Goal: Task Accomplishment & Management: Manage account settings

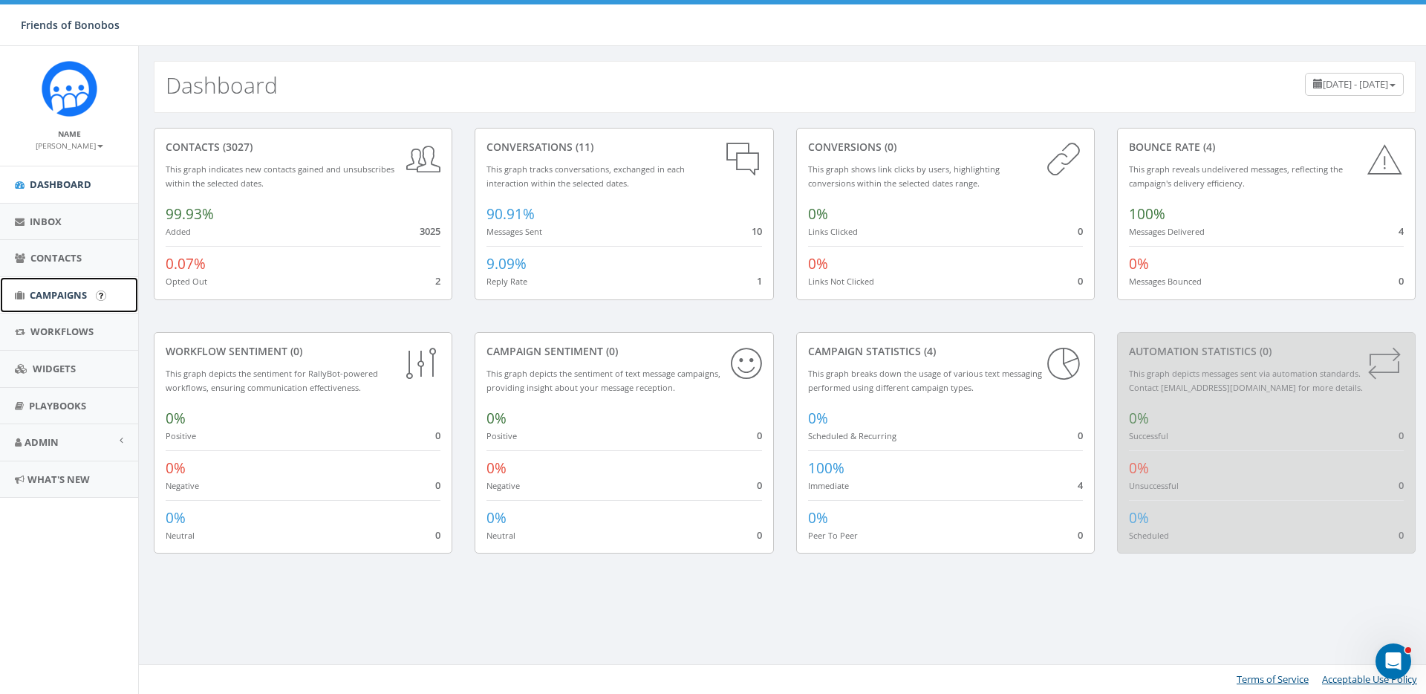
click at [51, 289] on span "Campaigns" at bounding box center [58, 294] width 57 height 13
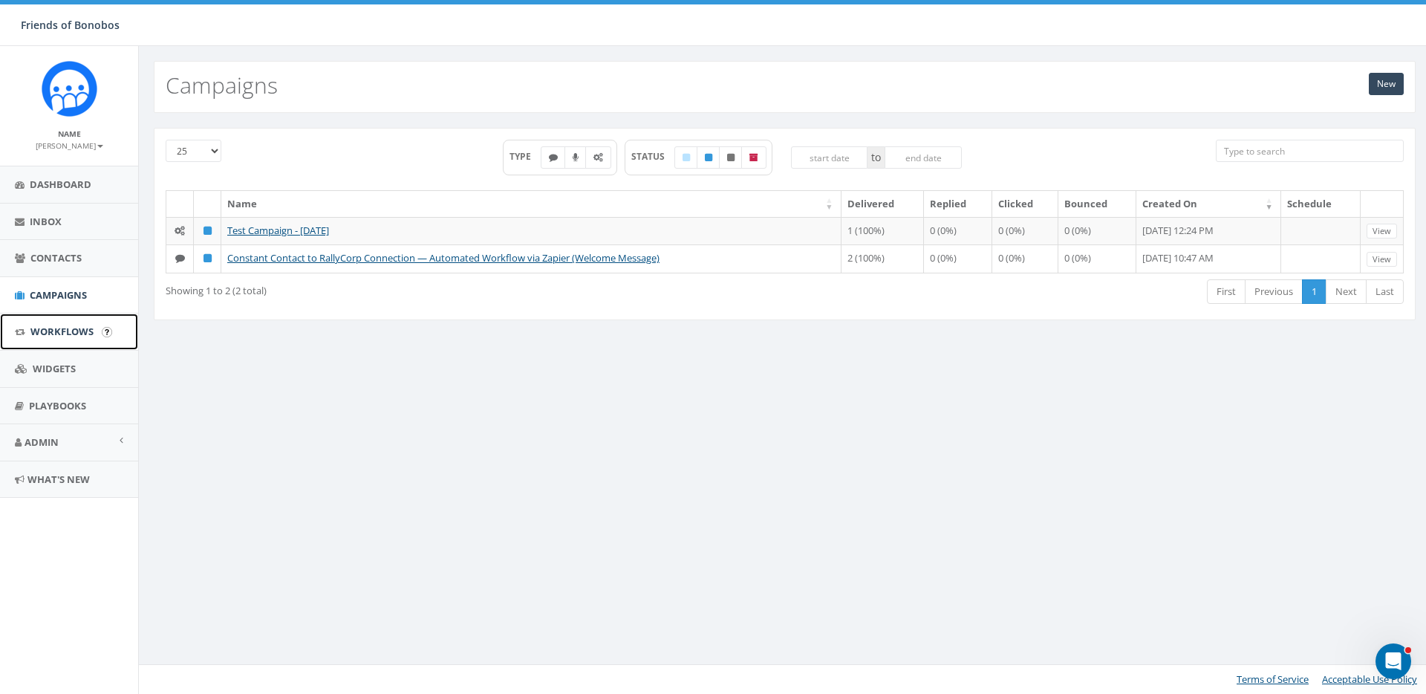
click at [71, 331] on span "Workflows" at bounding box center [61, 331] width 63 height 13
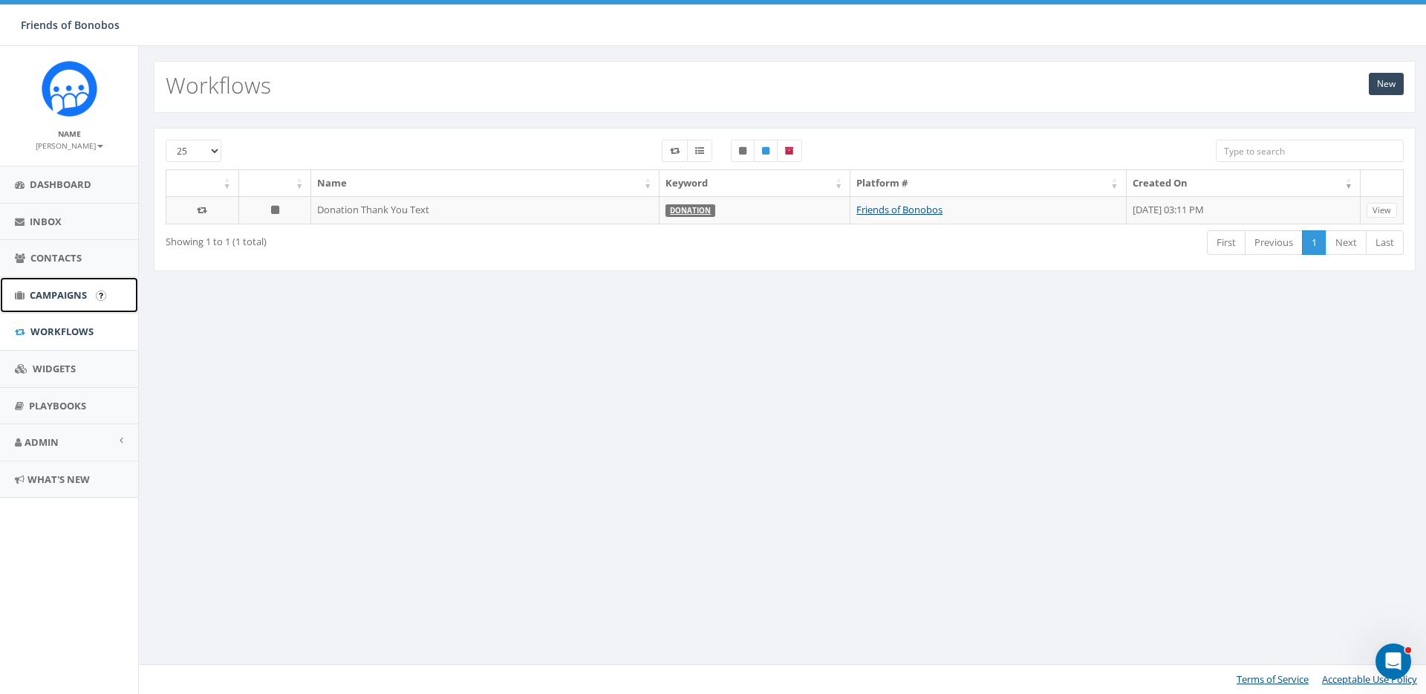
click at [64, 295] on span "Campaigns" at bounding box center [58, 294] width 57 height 13
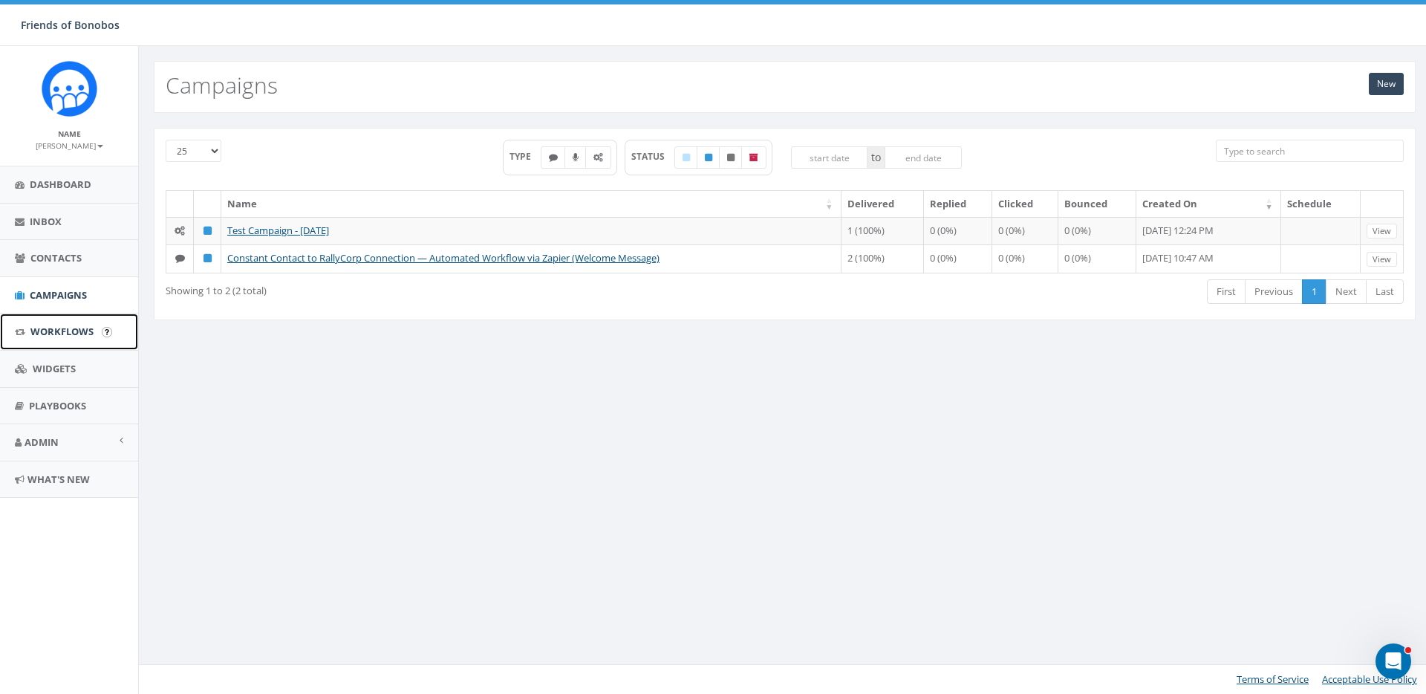
click at [52, 340] on link "Workflows" at bounding box center [69, 332] width 138 height 36
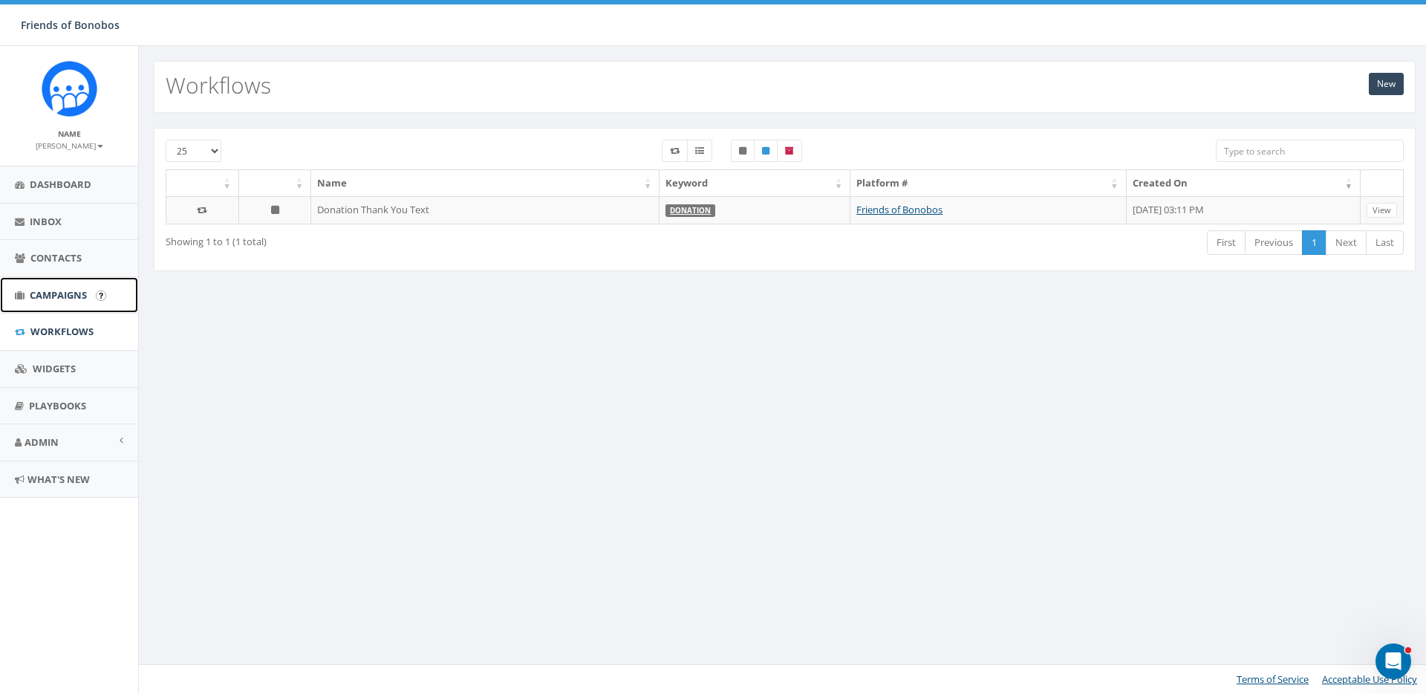
click at [78, 284] on link "Campaigns" at bounding box center [69, 295] width 138 height 36
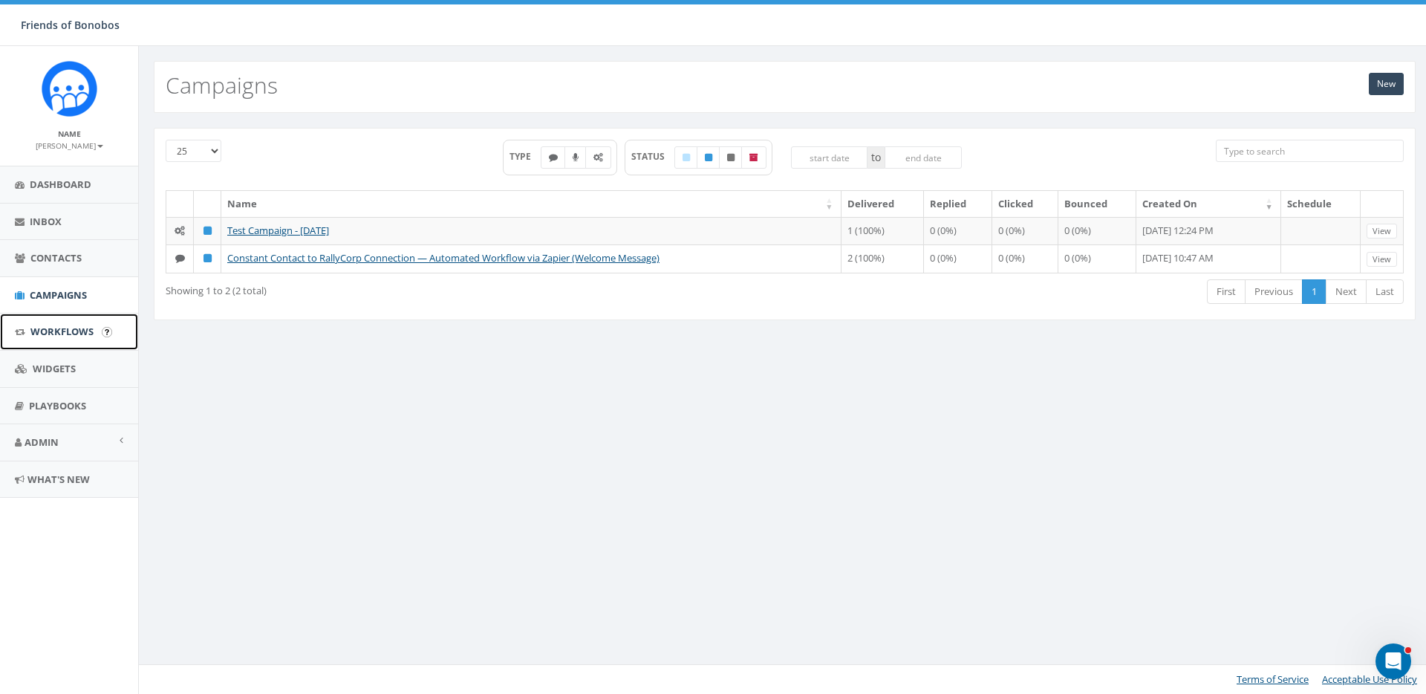
click at [65, 333] on span "Workflows" at bounding box center [61, 331] width 63 height 13
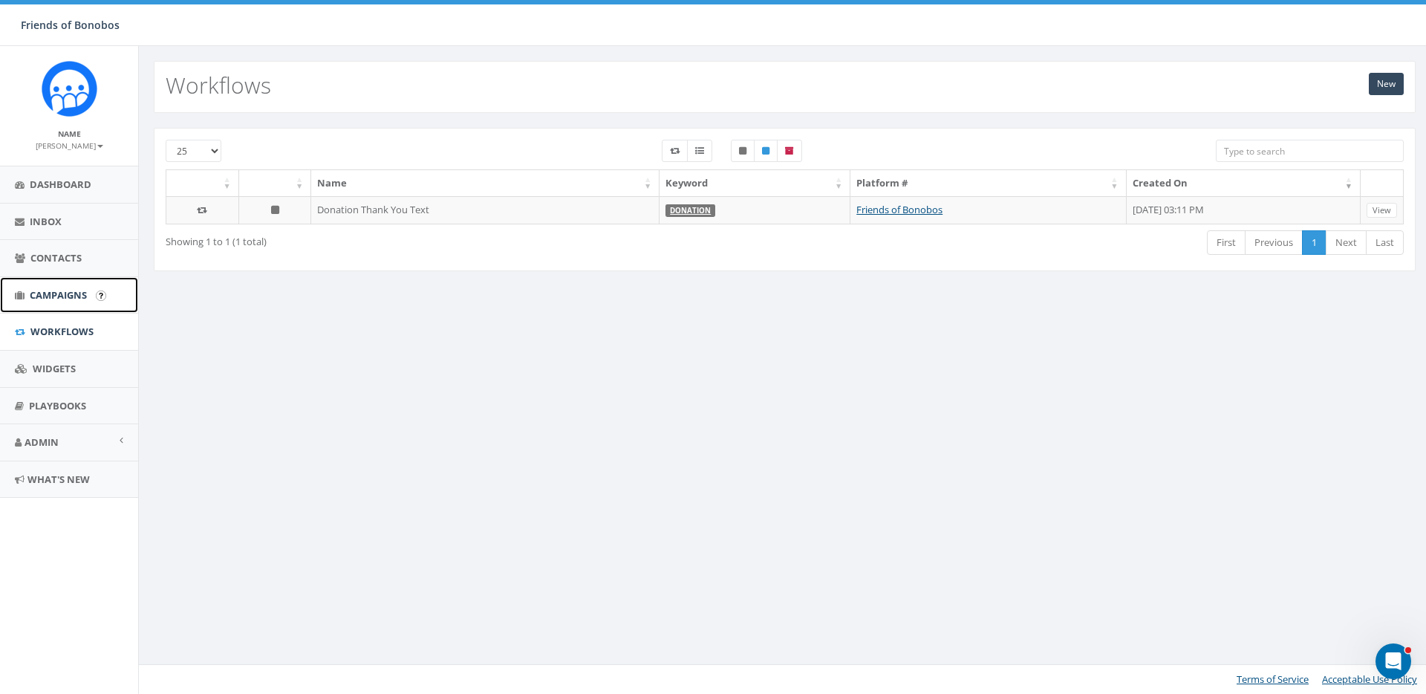
click at [41, 302] on link "Campaigns" at bounding box center [69, 295] width 138 height 36
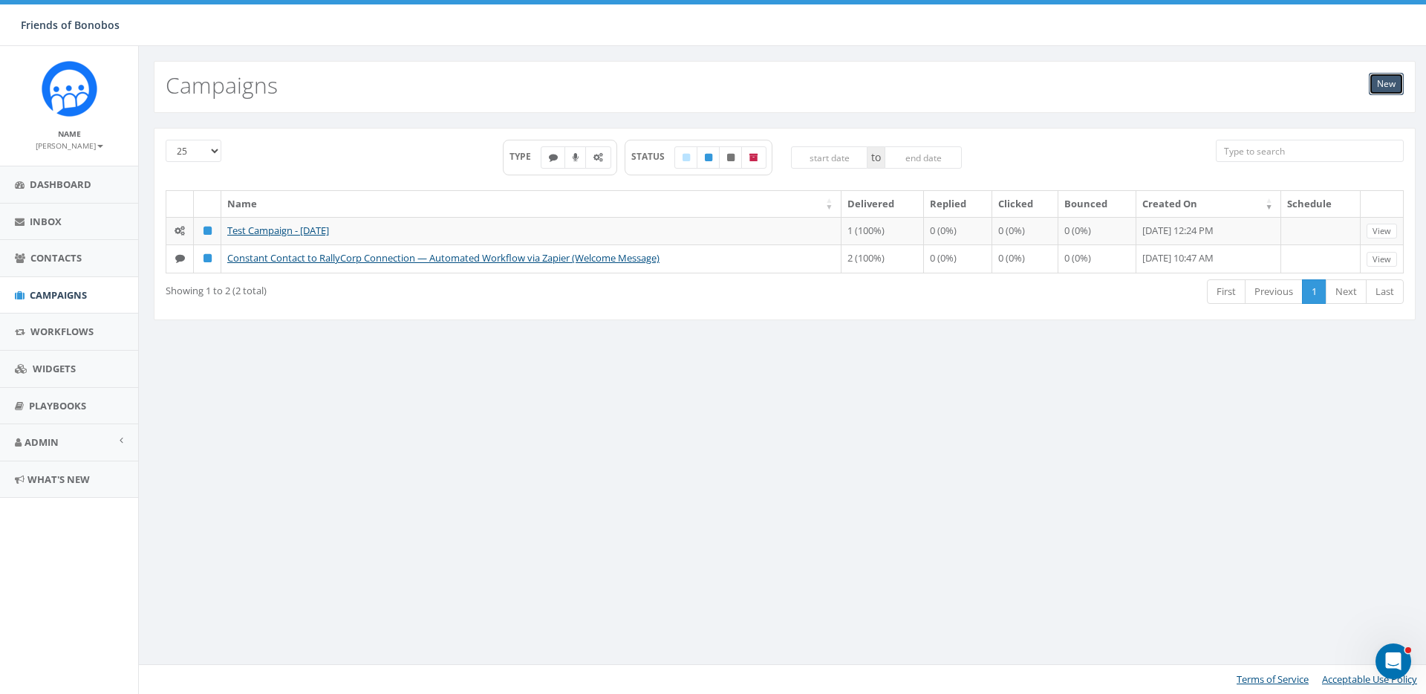
click at [1396, 86] on link "New" at bounding box center [1386, 84] width 35 height 22
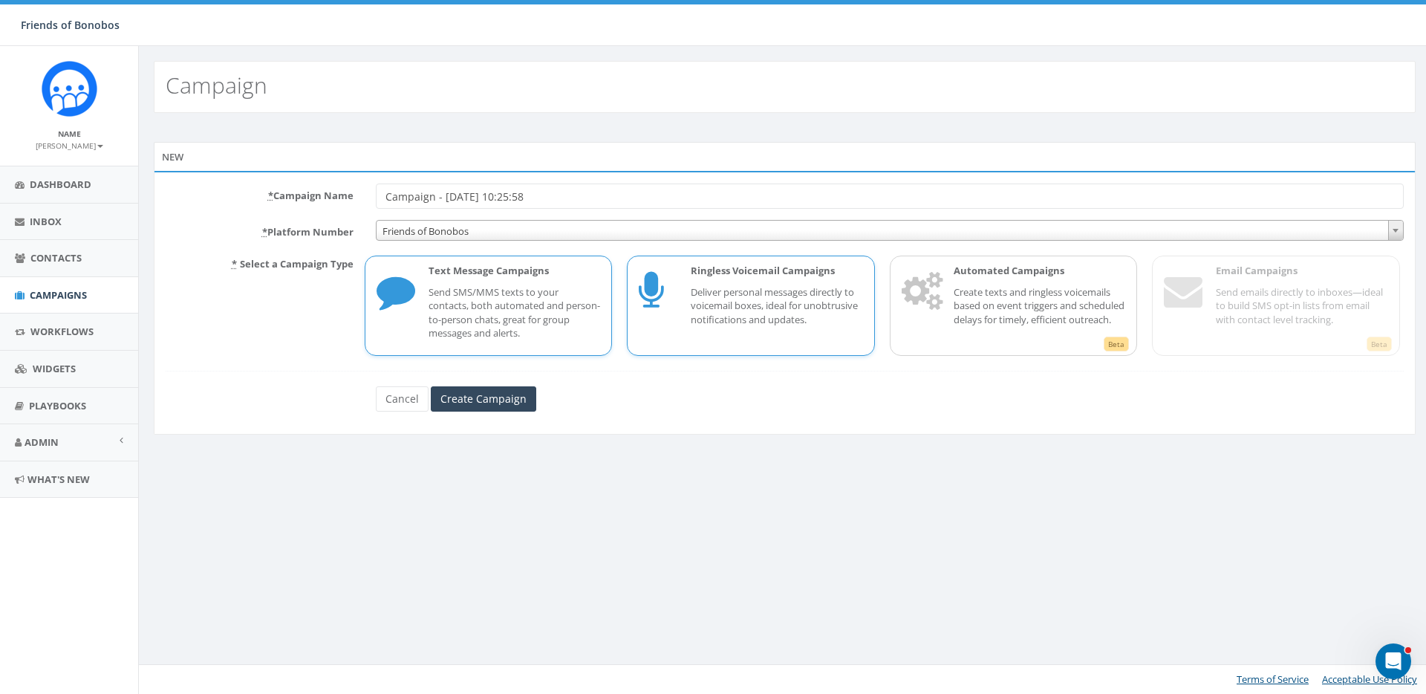
click at [679, 326] on div "Ringless Voicemail Campaigns Deliver personal messages directly to voicemail bo…" at bounding box center [769, 306] width 187 height 84
click at [977, 327] on p "Create texts and ringless voicemails based on event triggers and scheduled dela…" at bounding box center [1040, 306] width 172 height 42
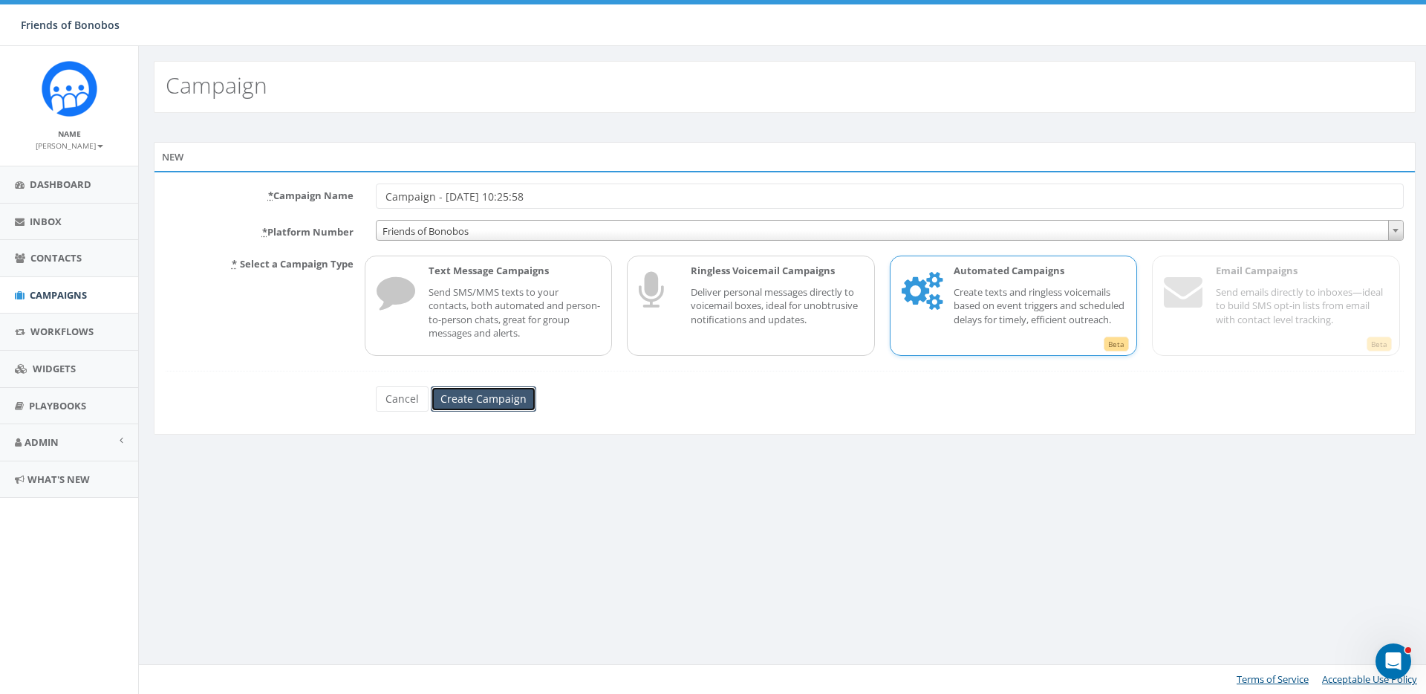
click at [480, 404] on input "Create Campaign" at bounding box center [483, 398] width 105 height 25
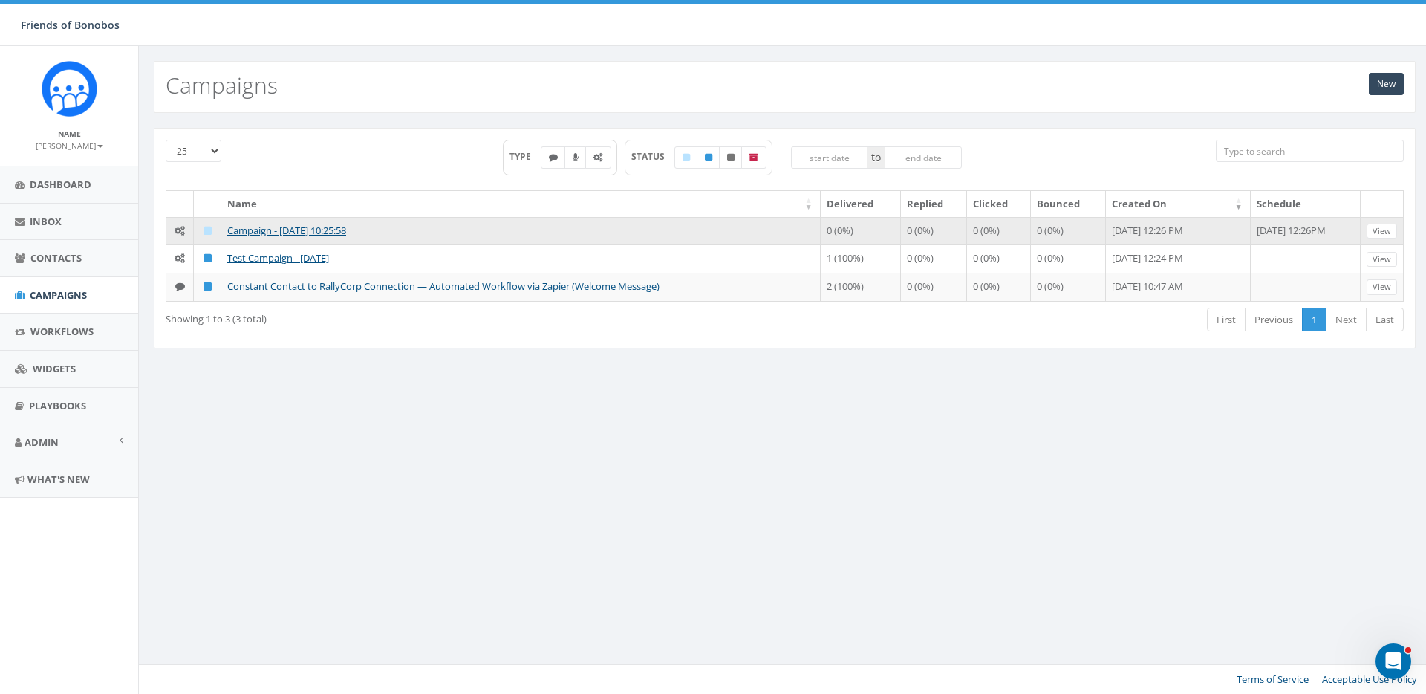
click at [715, 230] on td "Campaign - 08/27/2025, 10:25:58" at bounding box center [521, 231] width 600 height 28
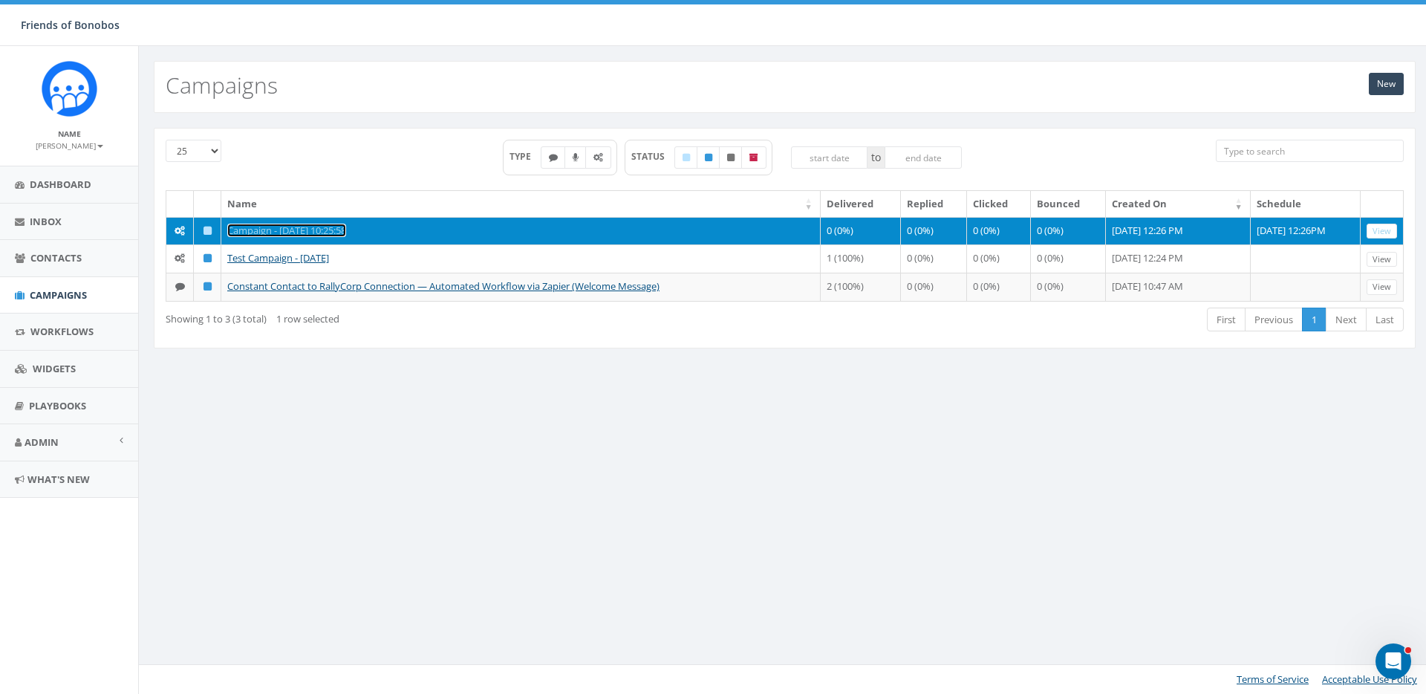
click at [346, 228] on link "Campaign - 08/27/2025, 10:25:58" at bounding box center [286, 230] width 119 height 13
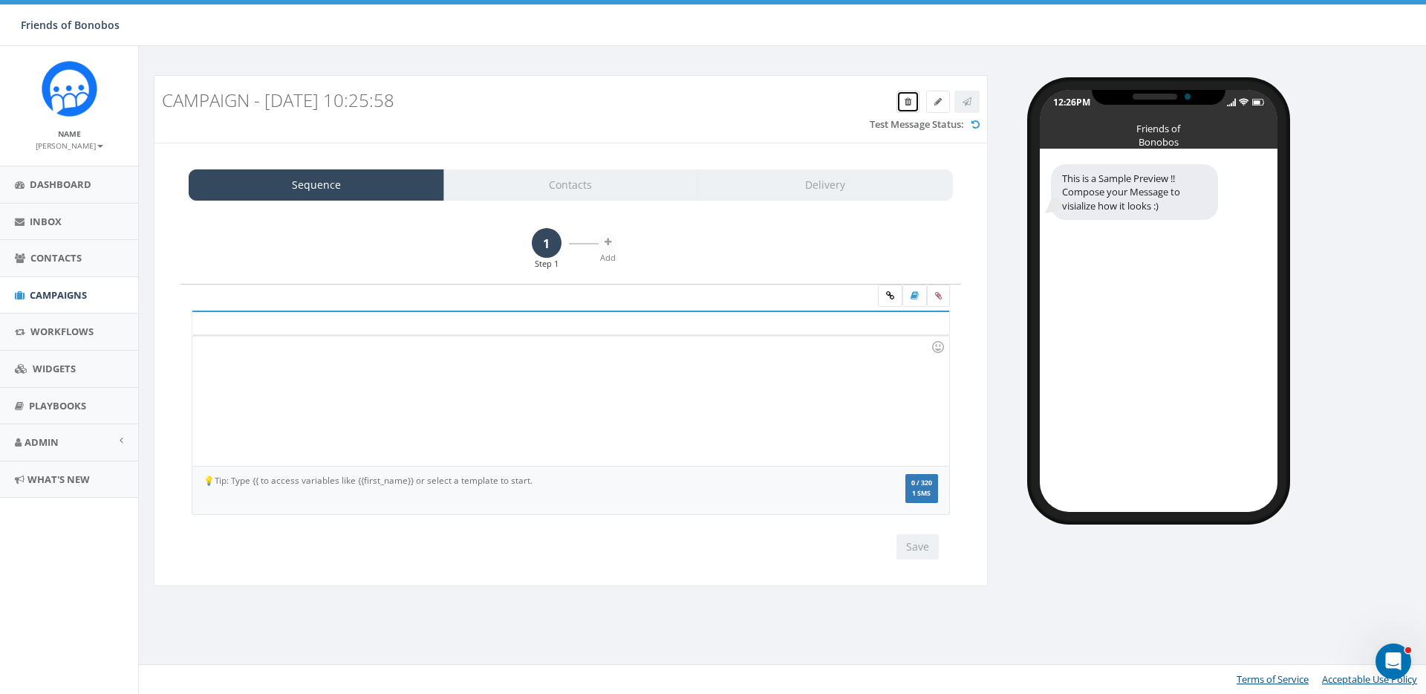
click at [905, 100] on icon at bounding box center [908, 101] width 7 height 9
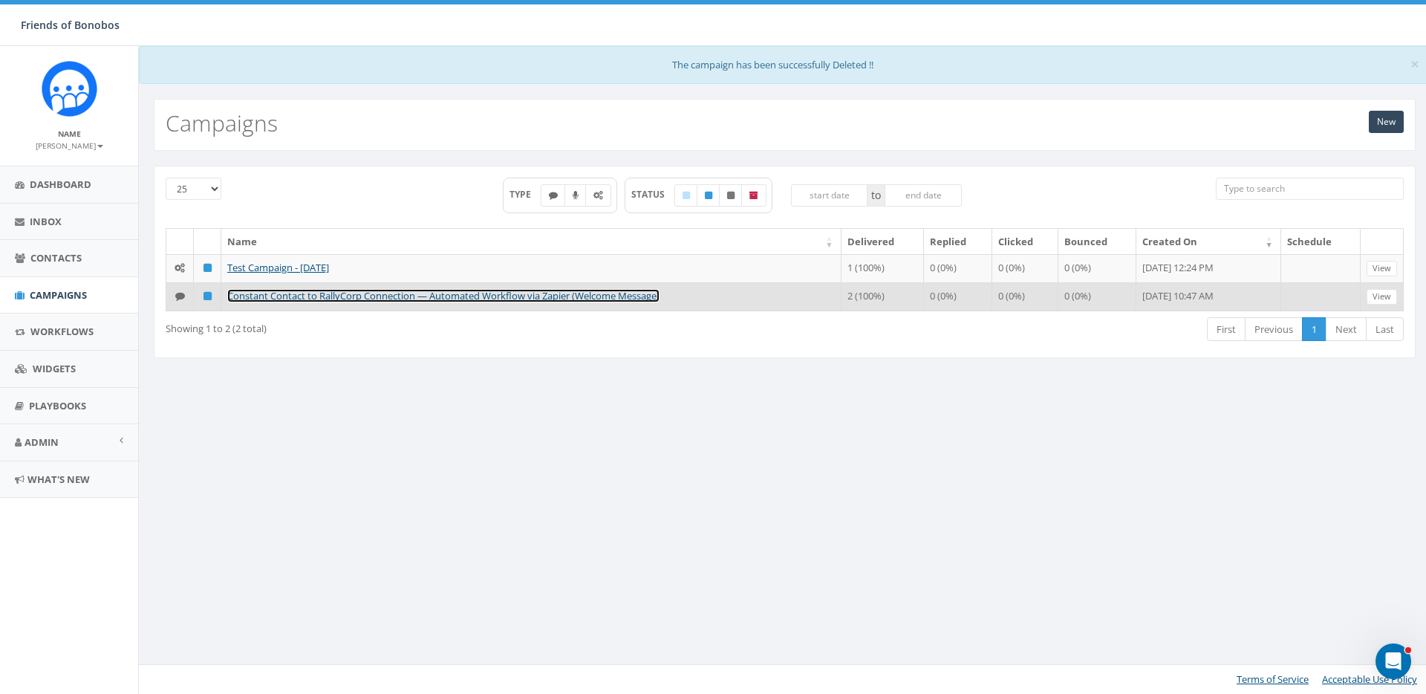
click at [637, 298] on link "Constant Contact to RallyCorp Connection — Automated Workflow via Zapier (Welco…" at bounding box center [443, 295] width 432 height 13
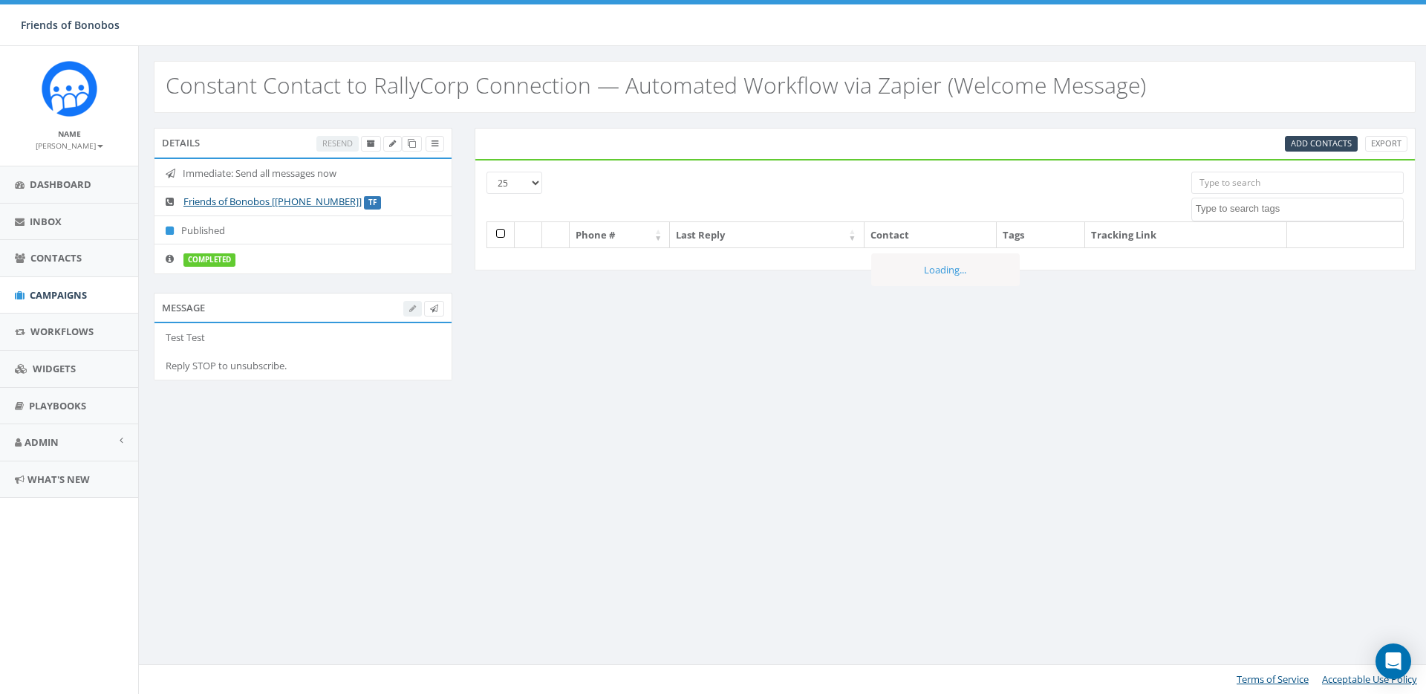
select select
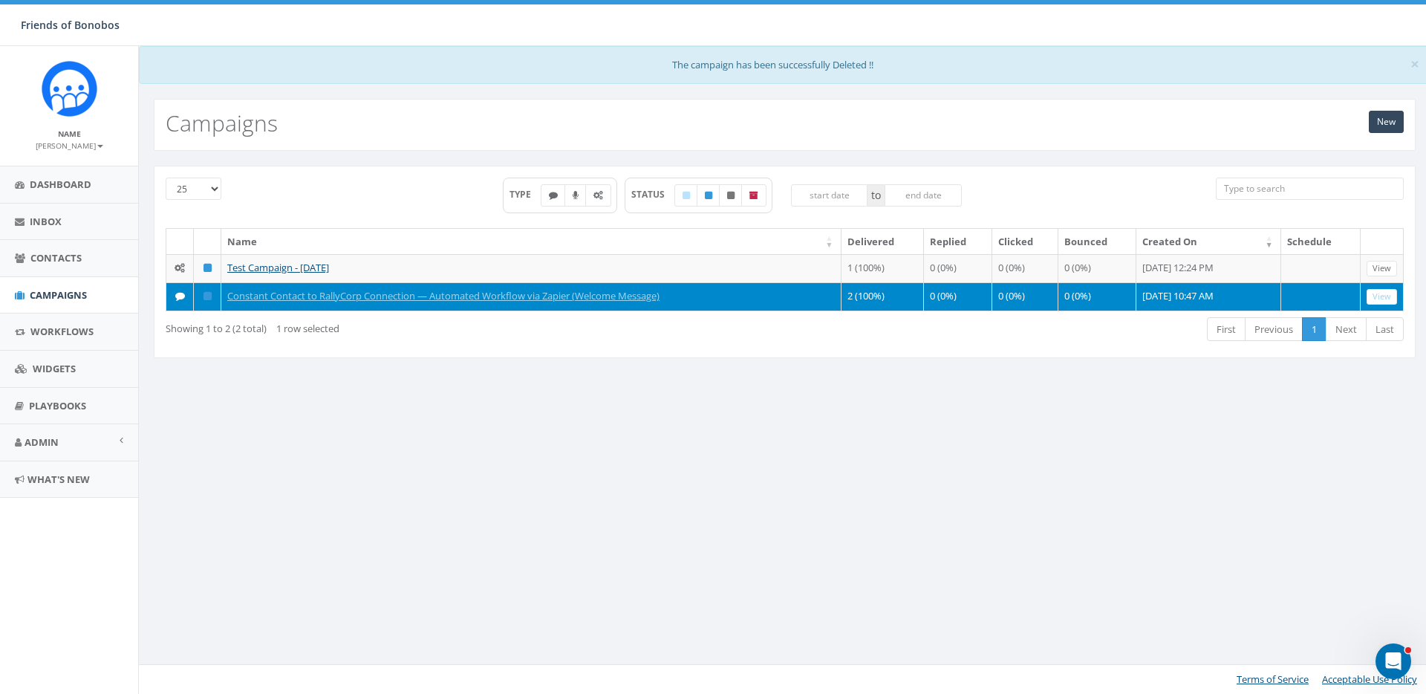
click at [349, 340] on div "Showing 1 to 2 (2 total) 1 row selected First Previous 1 Next Last" at bounding box center [785, 331] width 1261 height 30
click at [701, 247] on th "Name" at bounding box center [531, 242] width 620 height 26
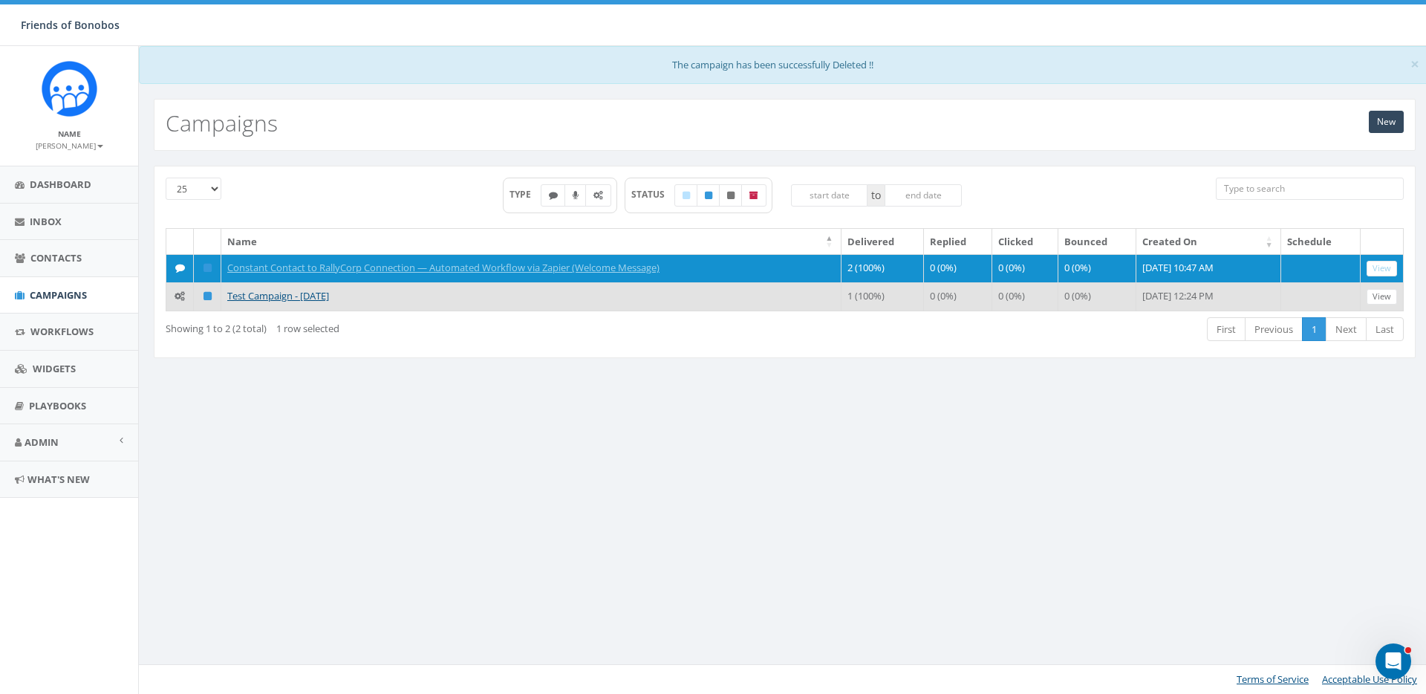
drag, startPoint x: 691, startPoint y: 267, endPoint x: 691, endPoint y: 302, distance: 35.7
click at [691, 302] on tbody "Constant Contact to RallyCorp Connection — Automated Workflow via Zapier (Welco…" at bounding box center [785, 282] width 1238 height 56
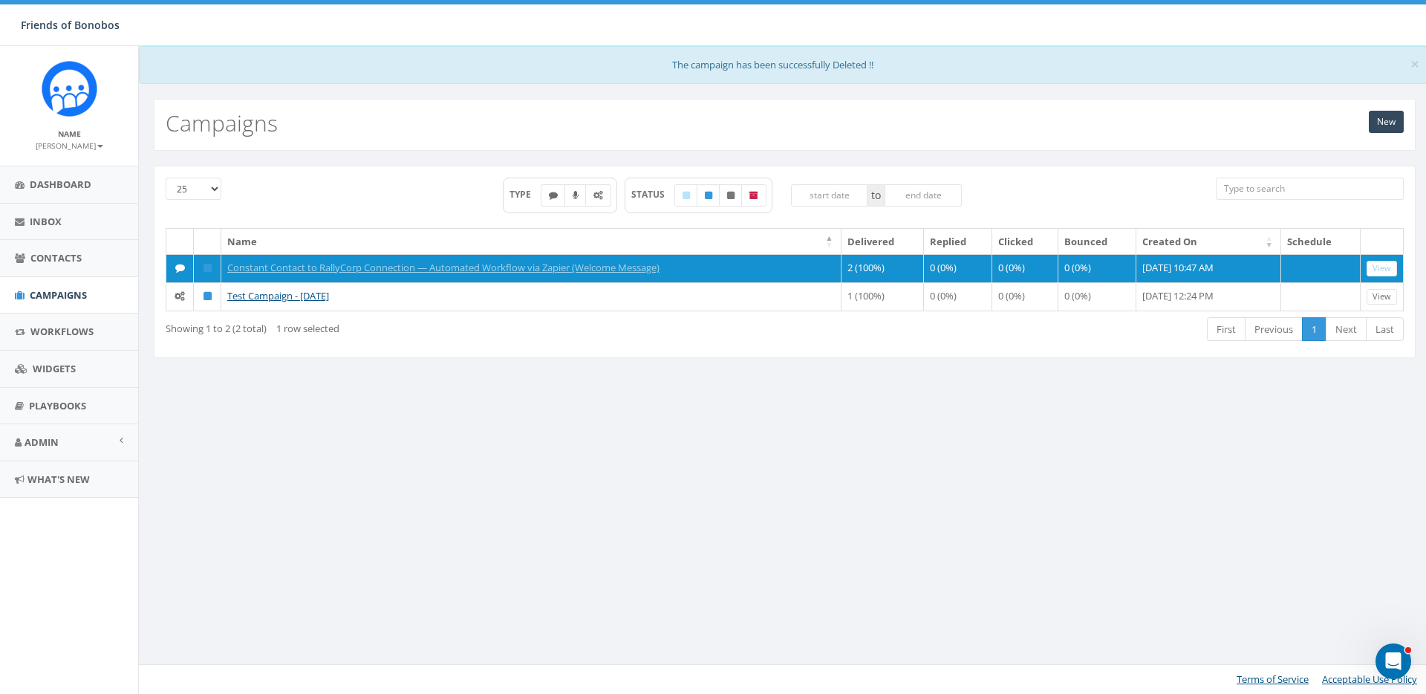
click at [684, 320] on div "First Previous 1 Next Last" at bounding box center [1047, 331] width 735 height 30
click at [270, 225] on div "TYPE STATUS to" at bounding box center [732, 203] width 946 height 51
click at [177, 345] on div "Showing 1 to 2 (2 total) 1 row selected First Previous 1 Next Last" at bounding box center [785, 331] width 1261 height 30
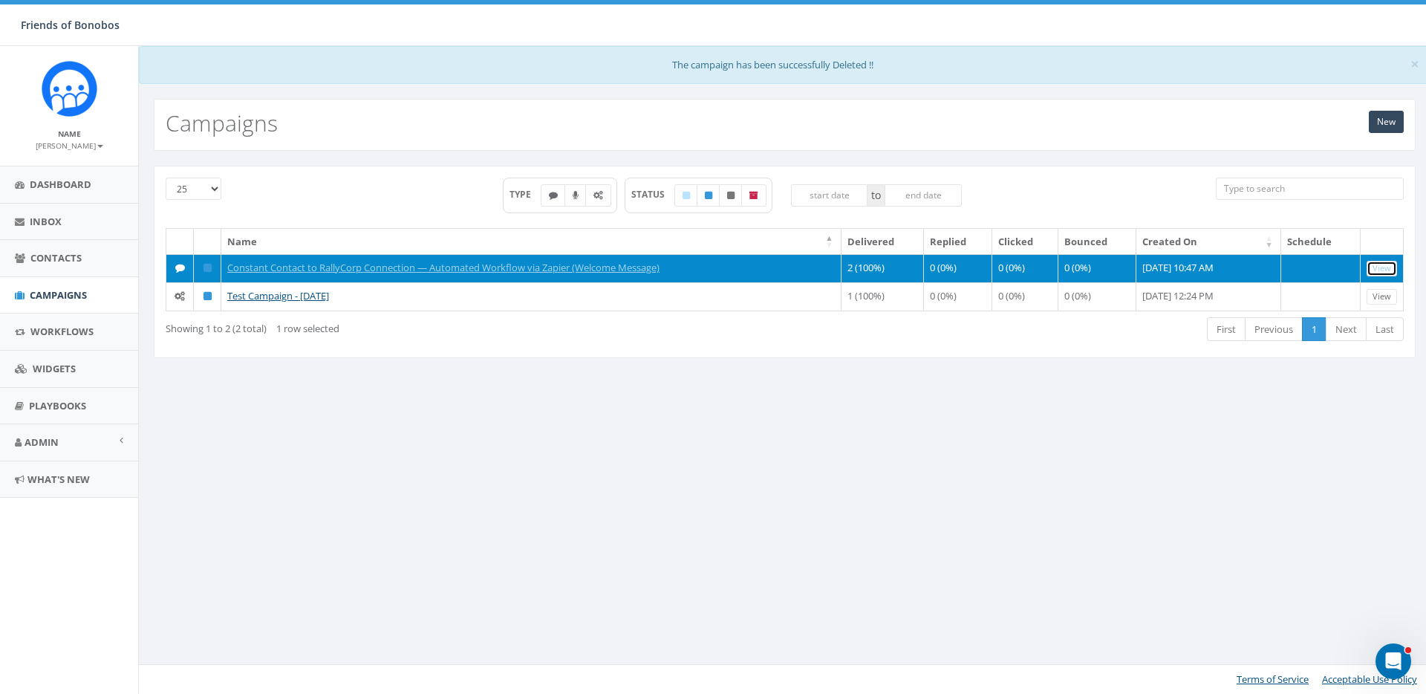
click at [1395, 267] on link "View" at bounding box center [1382, 269] width 30 height 16
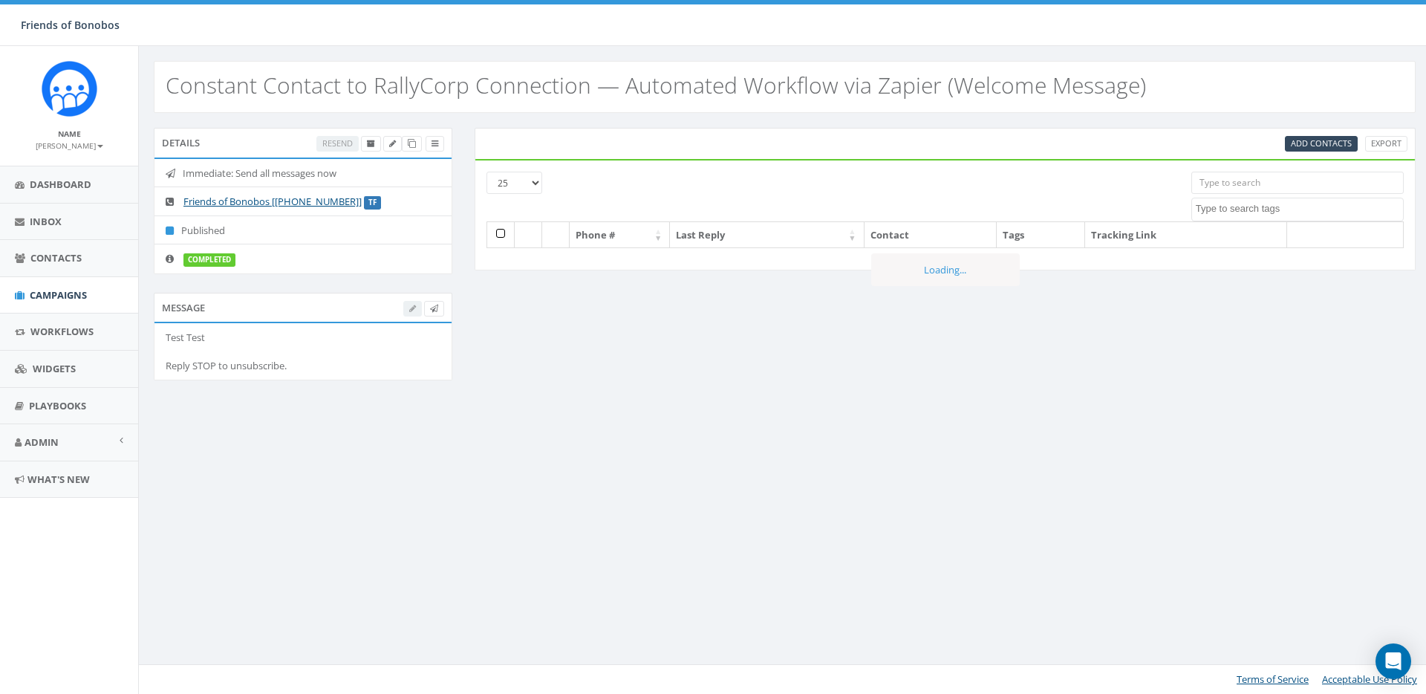
select select
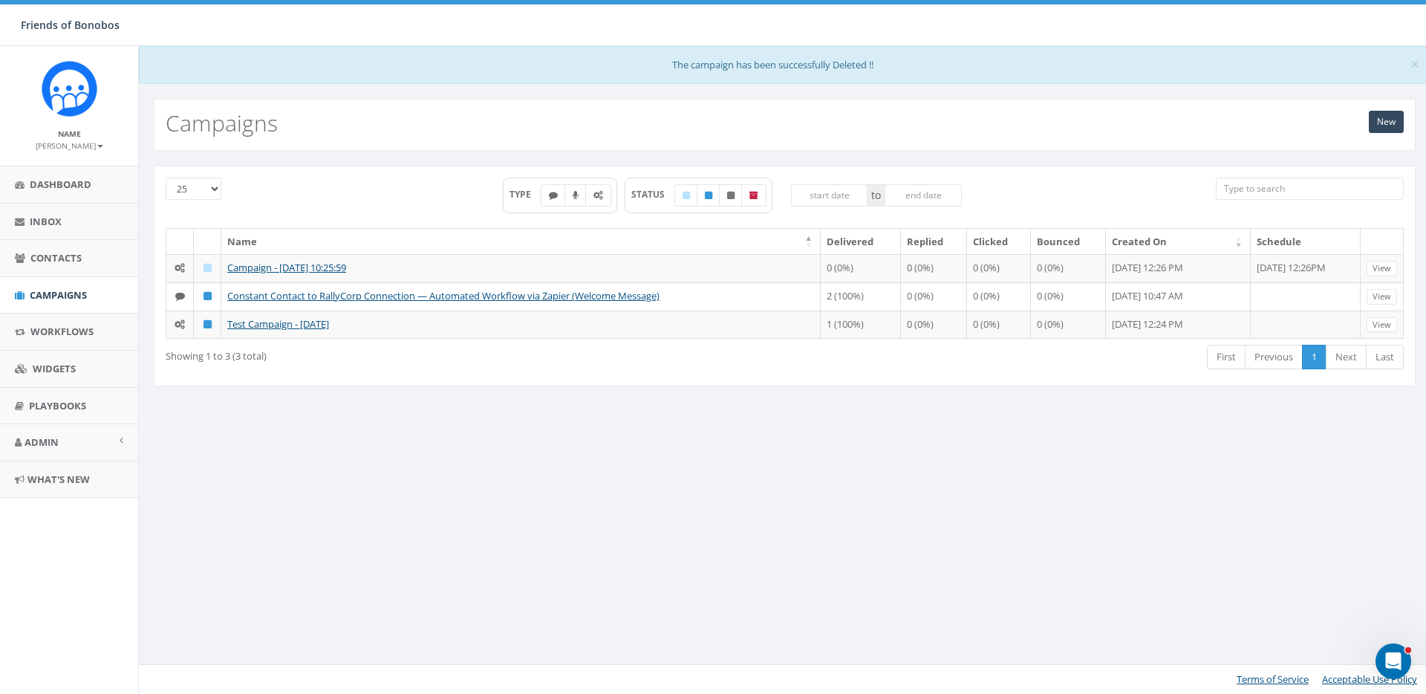
click at [397, 510] on div "× The campaign has been successfully Deleted !! New Campaigns 25 50 100 TYPE ST…" at bounding box center [784, 370] width 1293 height 648
click at [929, 470] on div "× The campaign has been successfully Deleted !! New Campaigns 25 50 100 TYPE ST…" at bounding box center [784, 370] width 1293 height 648
click at [1386, 131] on link "New" at bounding box center [1386, 122] width 35 height 22
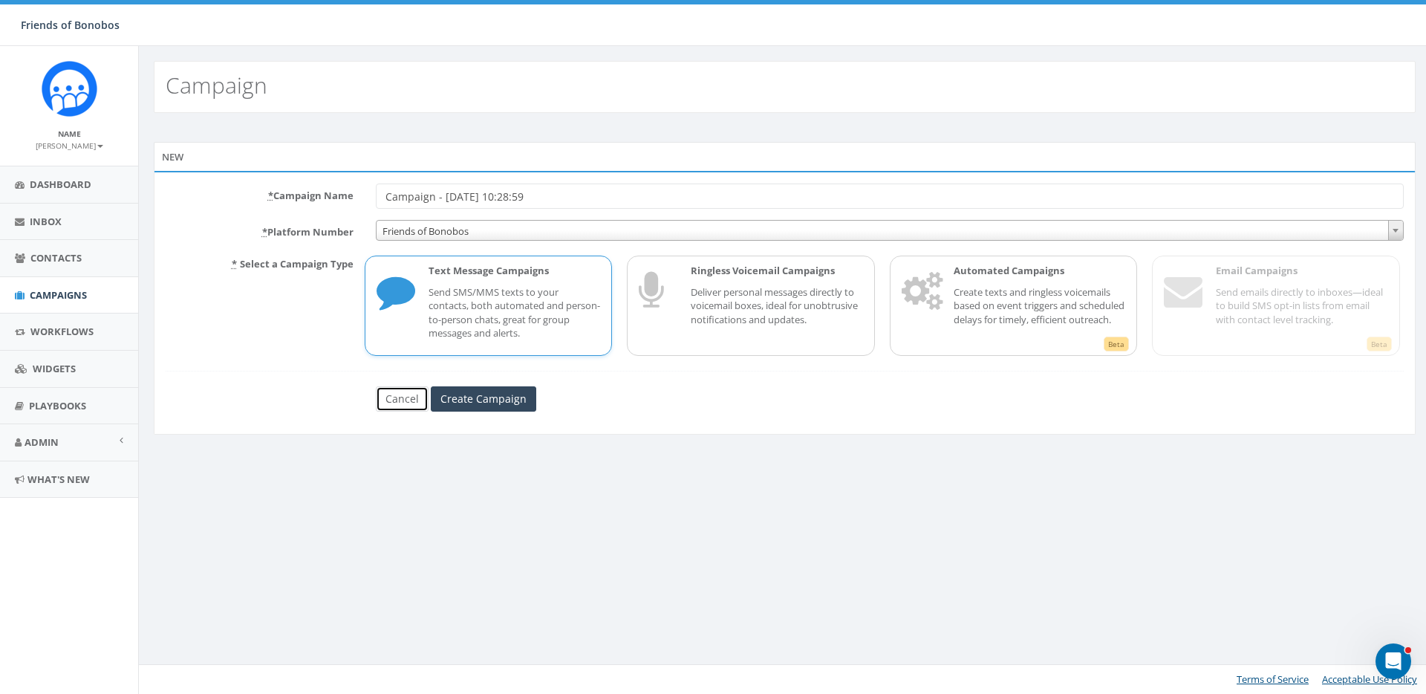
click at [413, 400] on link "Cancel" at bounding box center [402, 398] width 53 height 25
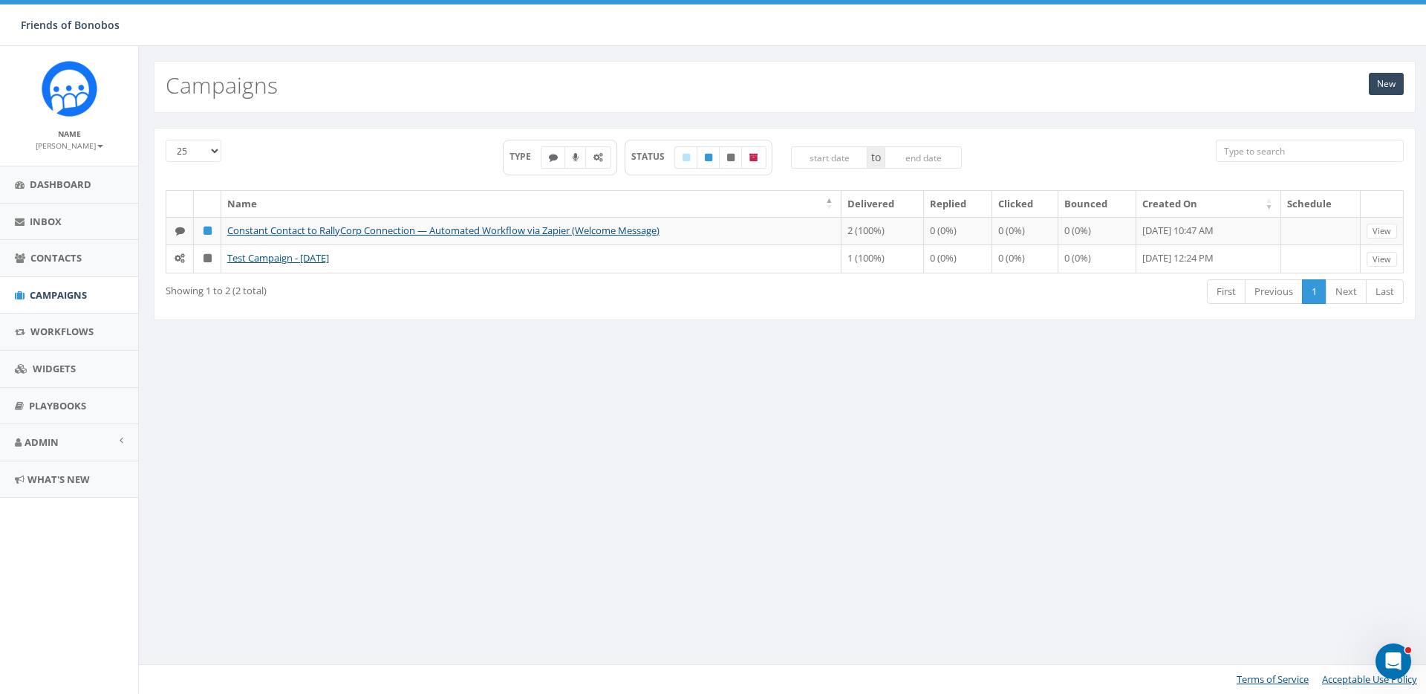
click at [449, 302] on div "Showing 1 to 2 (2 total) First Previous 1 Next Last" at bounding box center [785, 293] width 1261 height 30
click at [462, 276] on div "Name Delivered Replied Clicked Bounced Created On Schedule Constant Contact to …" at bounding box center [785, 234] width 1261 height 88
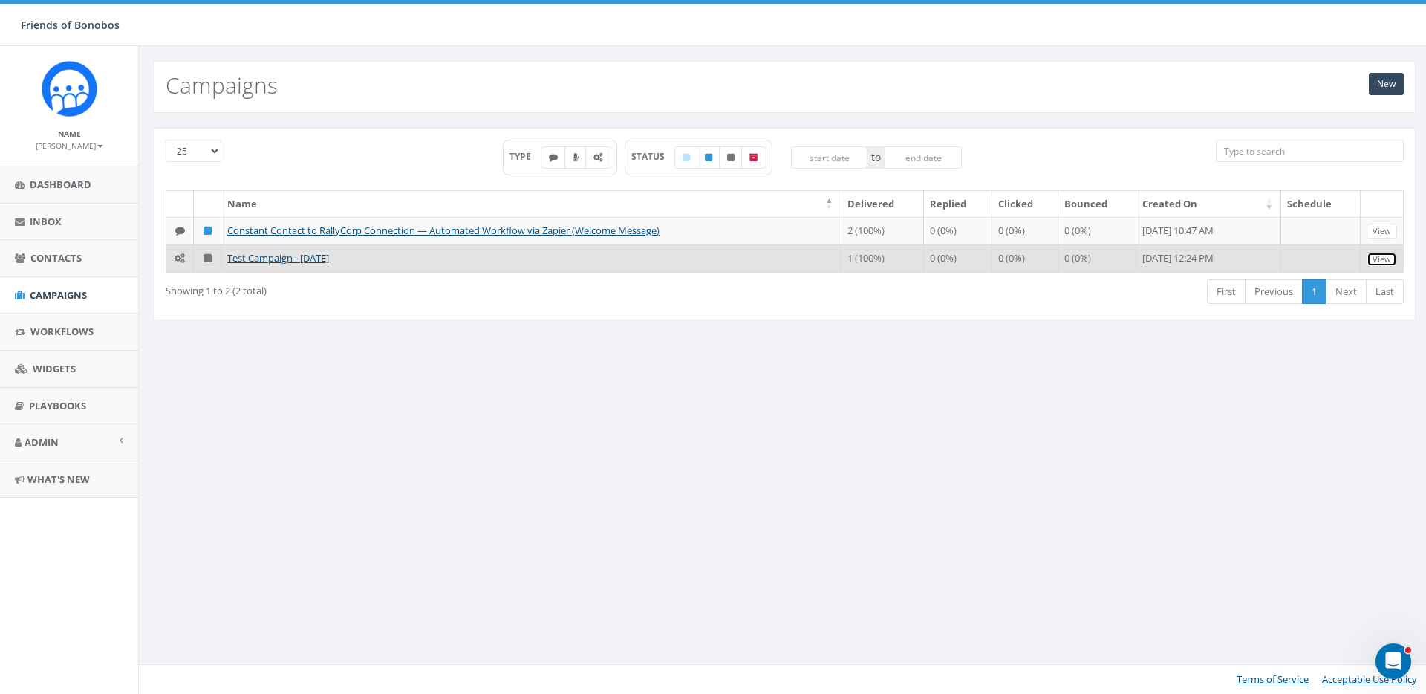
click at [1381, 259] on link "View" at bounding box center [1382, 260] width 30 height 16
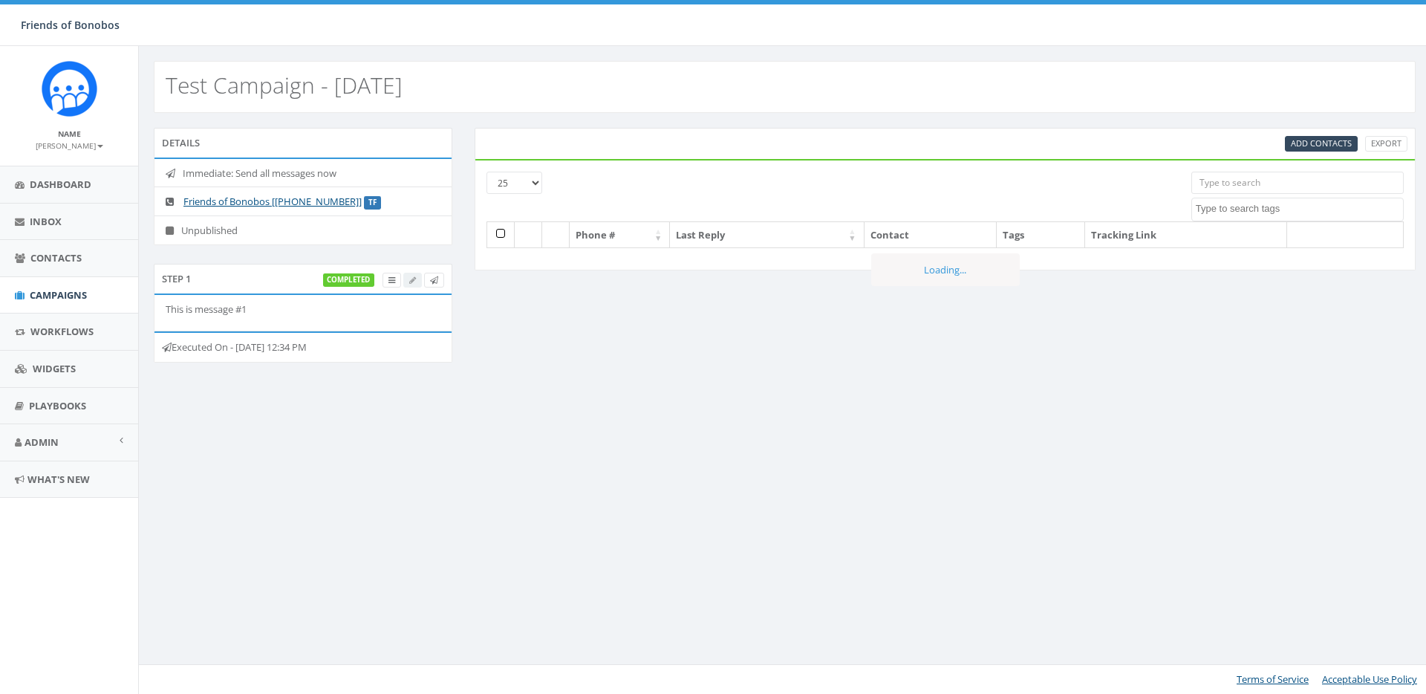
select select
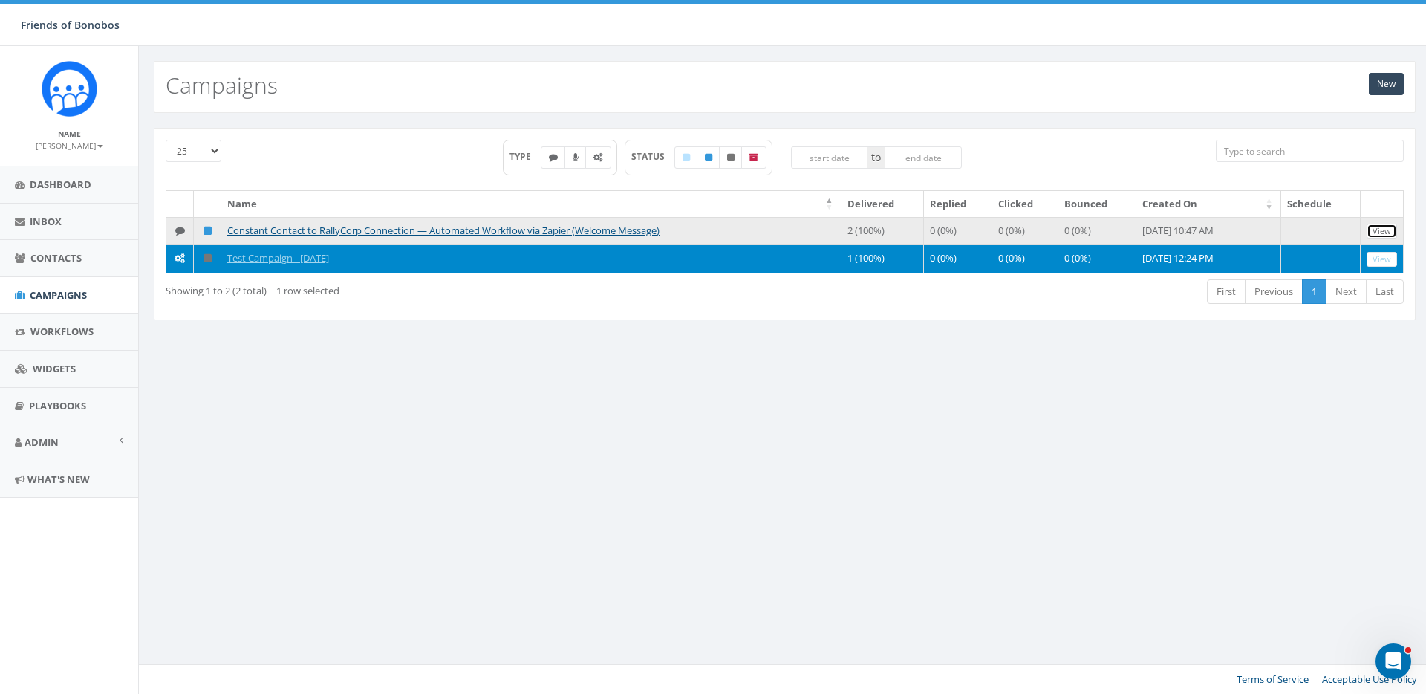
click at [1392, 237] on link "View" at bounding box center [1382, 232] width 30 height 16
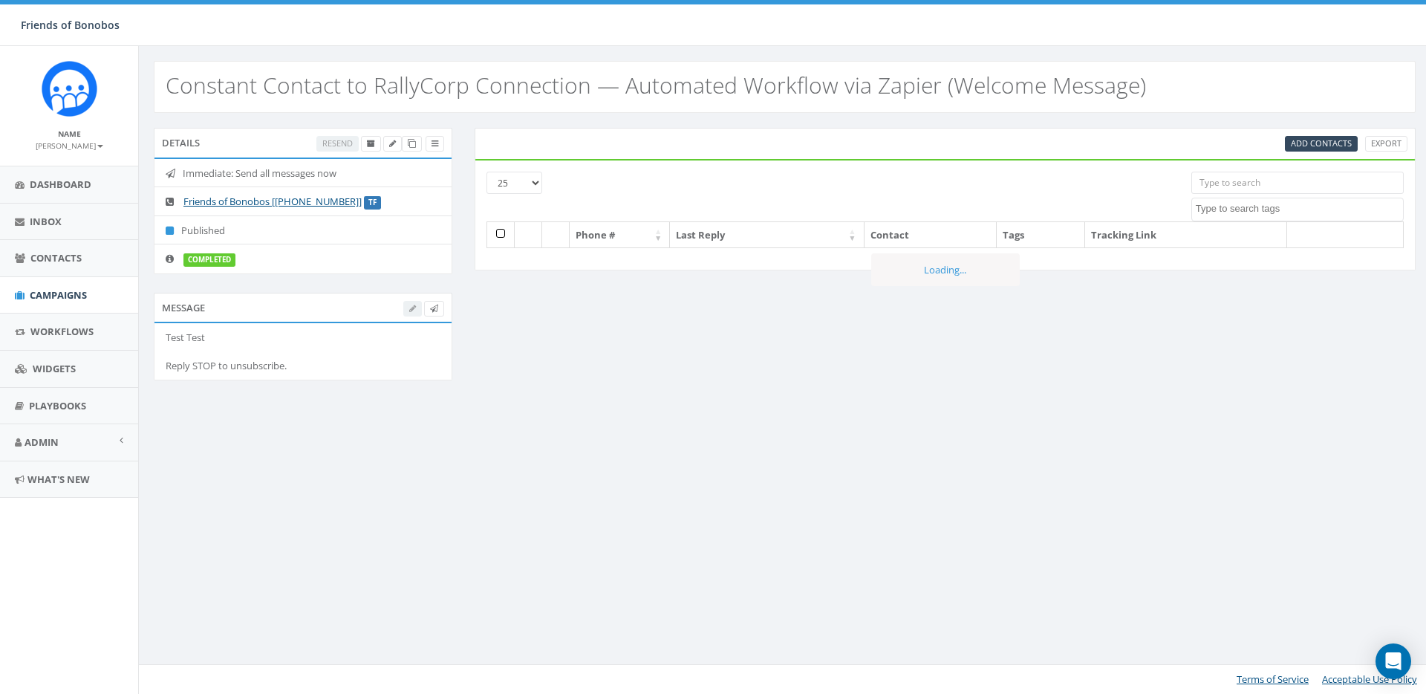
select select
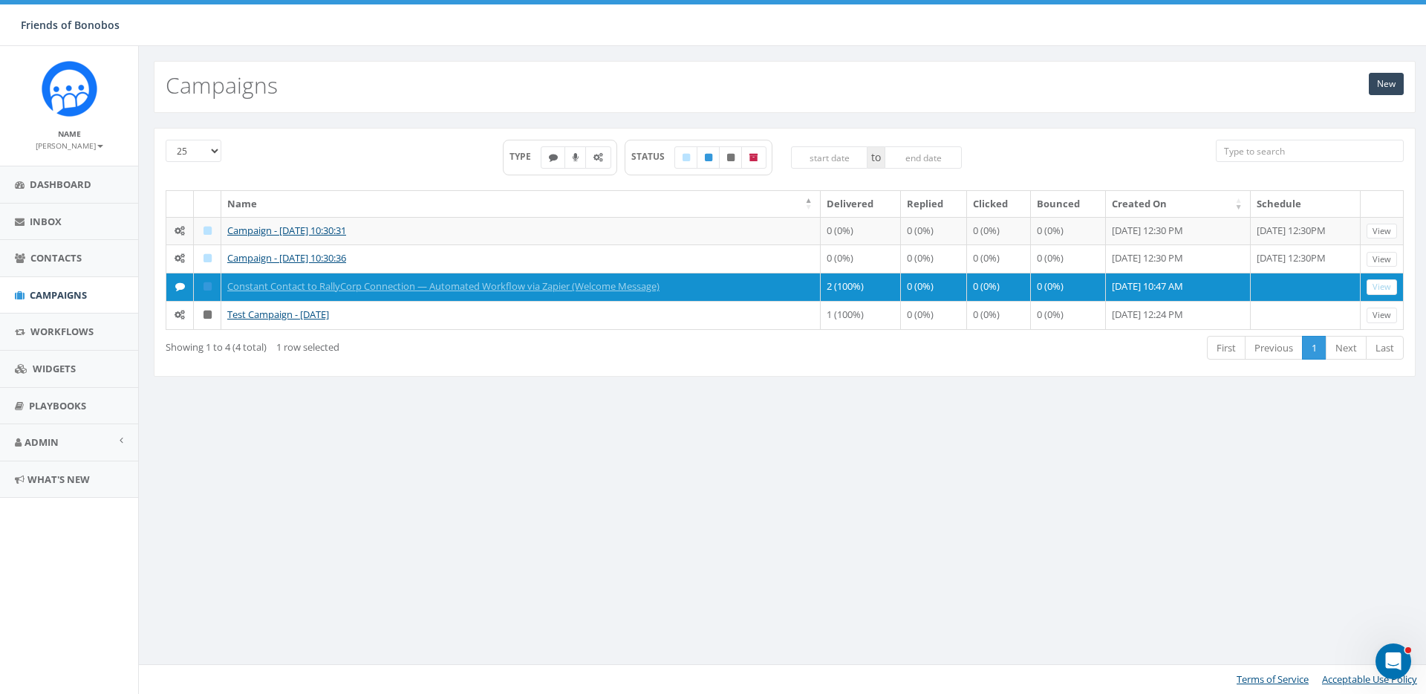
click at [607, 354] on div "Showing 1 to 4 (4 total) 1 row selected First Previous 1 Next Last" at bounding box center [785, 349] width 1261 height 30
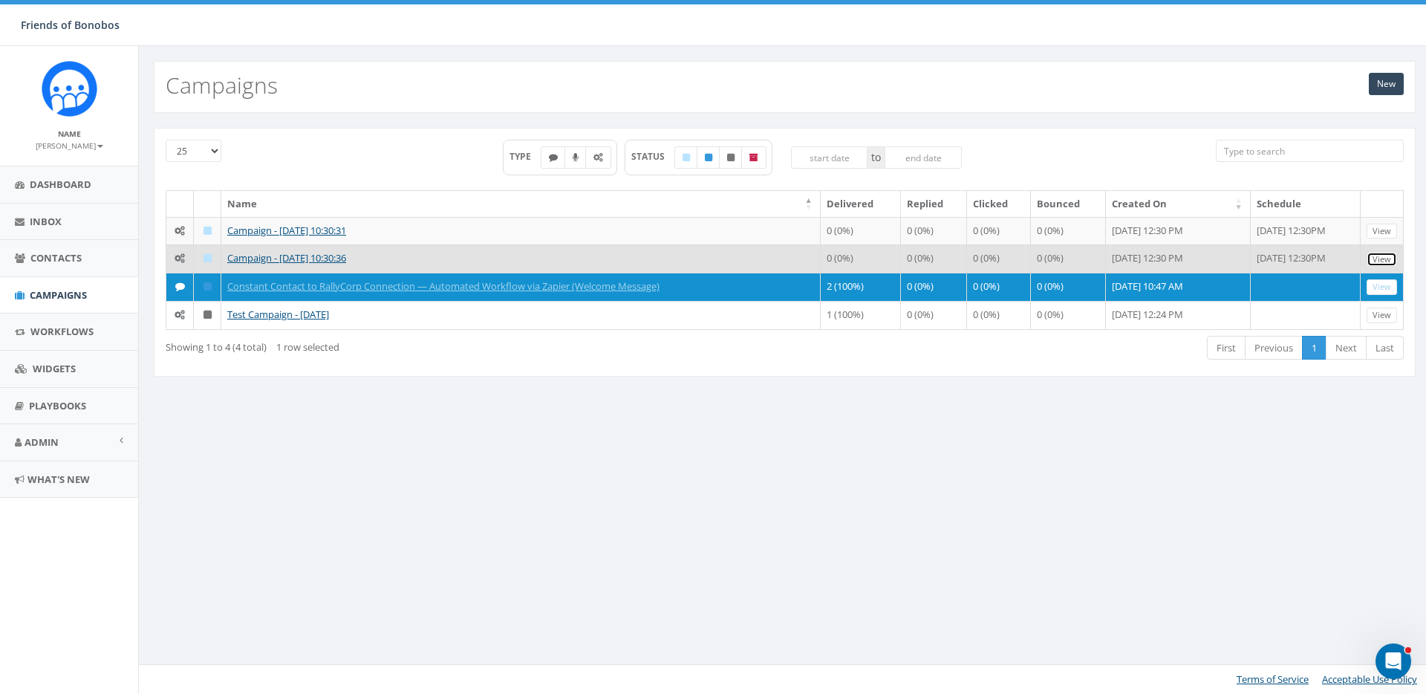
click at [1384, 259] on link "View" at bounding box center [1382, 260] width 30 height 16
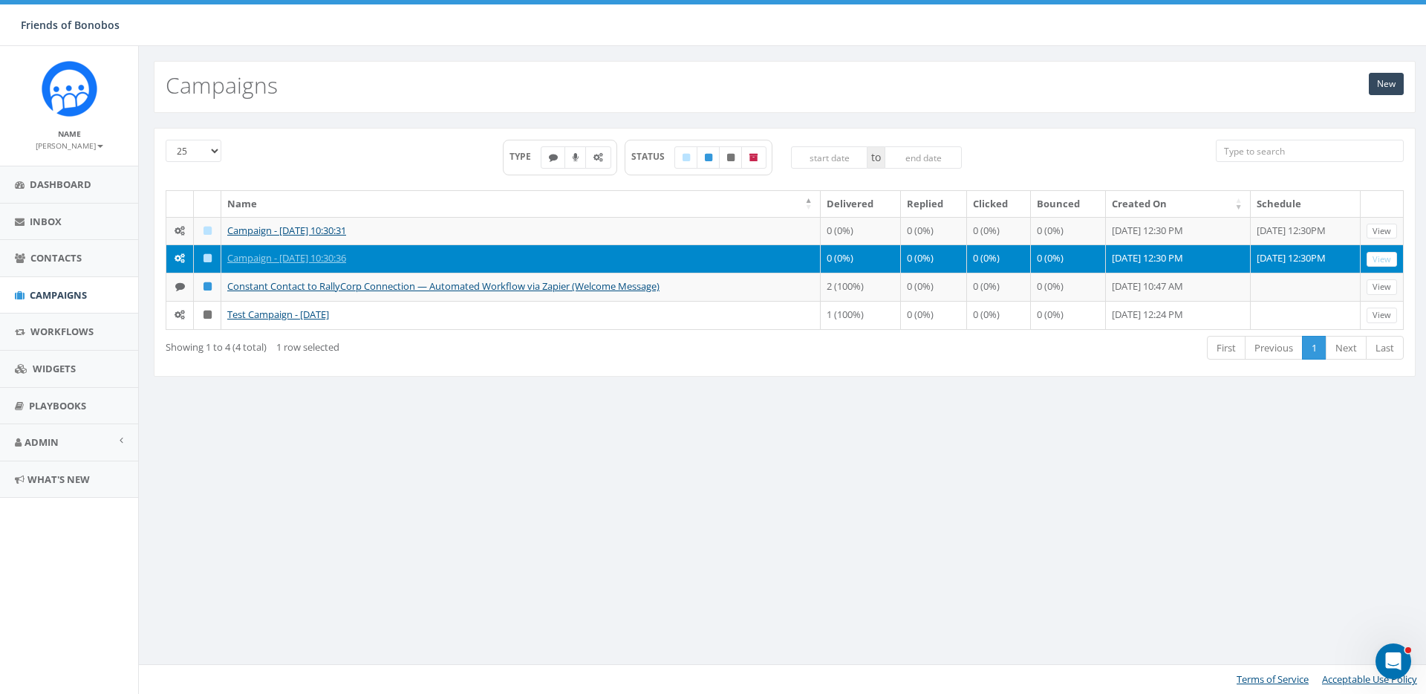
click at [580, 415] on div "New Campaigns 25 50 100 TYPE STATUS to Name Delivered Replied Clicked Bounced C…" at bounding box center [784, 370] width 1293 height 648
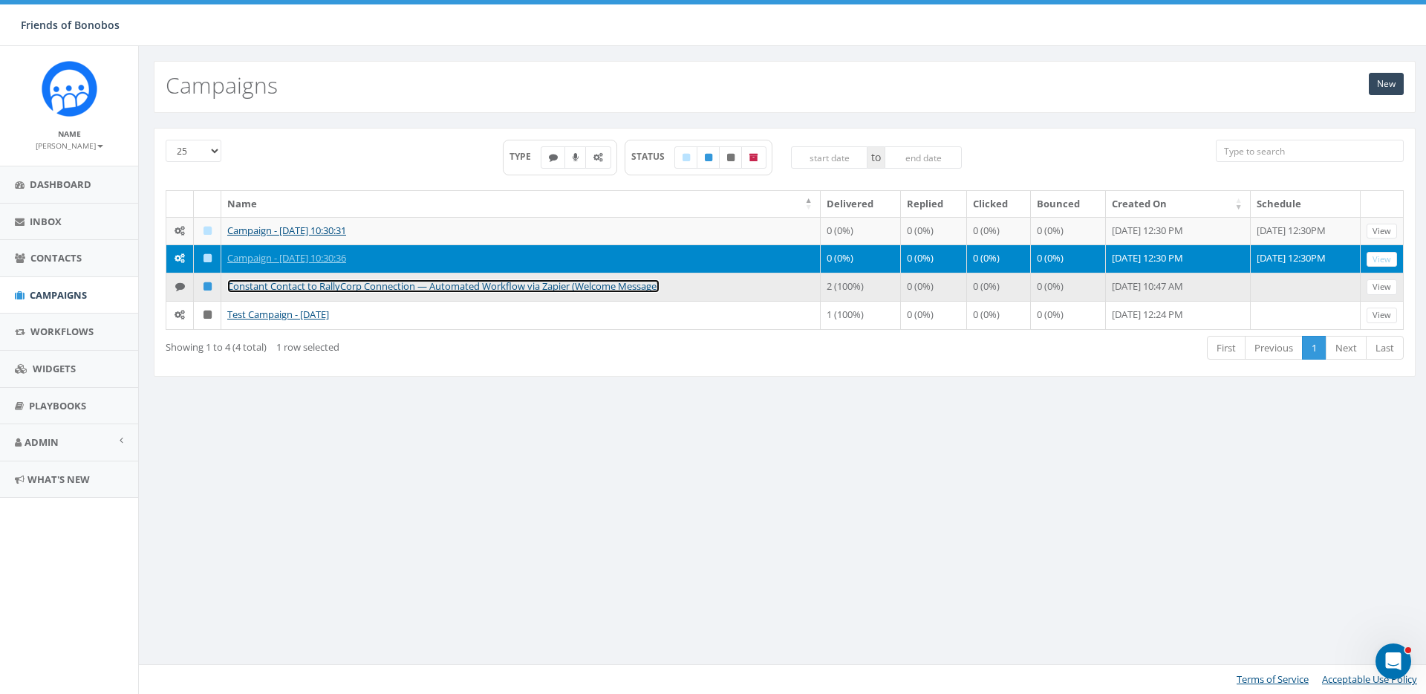
click at [443, 282] on link "Constant Contact to RallyCorp Connection — Automated Workflow via Zapier (Welco…" at bounding box center [443, 285] width 432 height 13
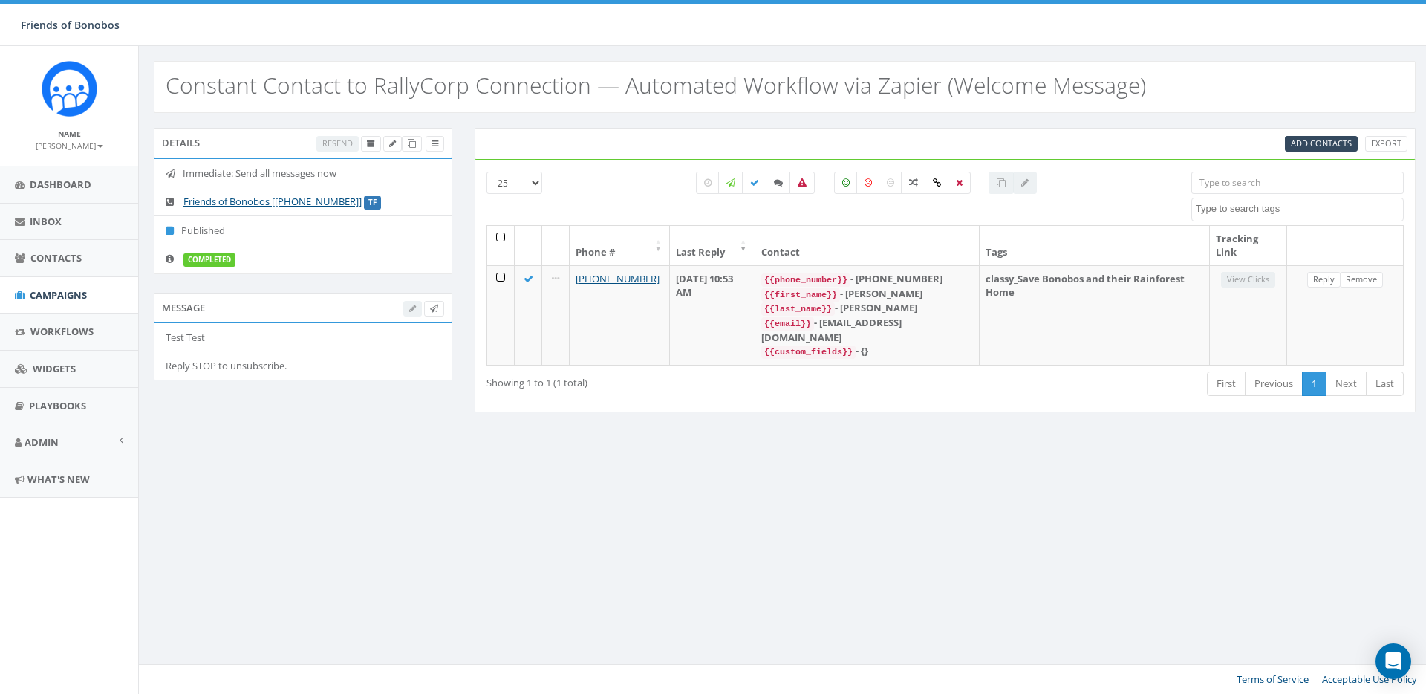
select select
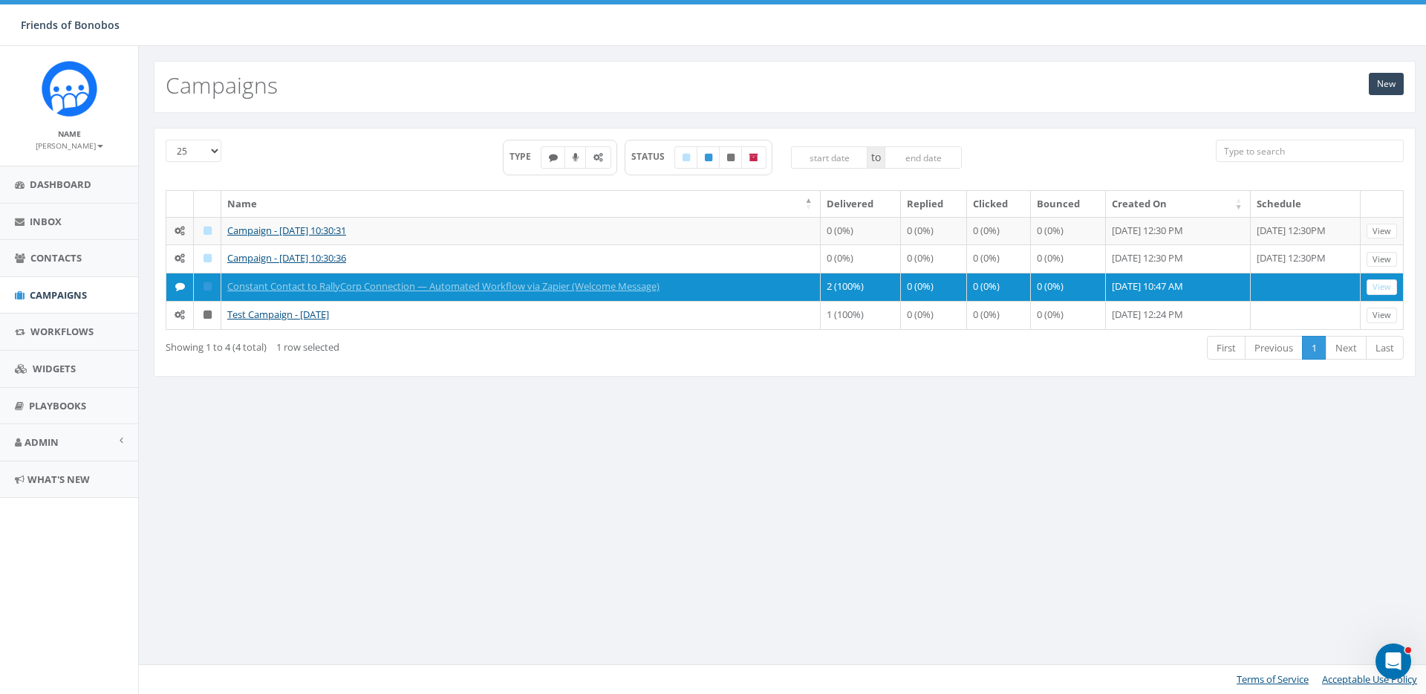
click at [418, 361] on div "Showing 1 to 4 (4 total) 1 row selected First Previous 1 Next Last" at bounding box center [785, 349] width 1261 height 30
click at [1380, 85] on link "New" at bounding box center [1386, 84] width 35 height 22
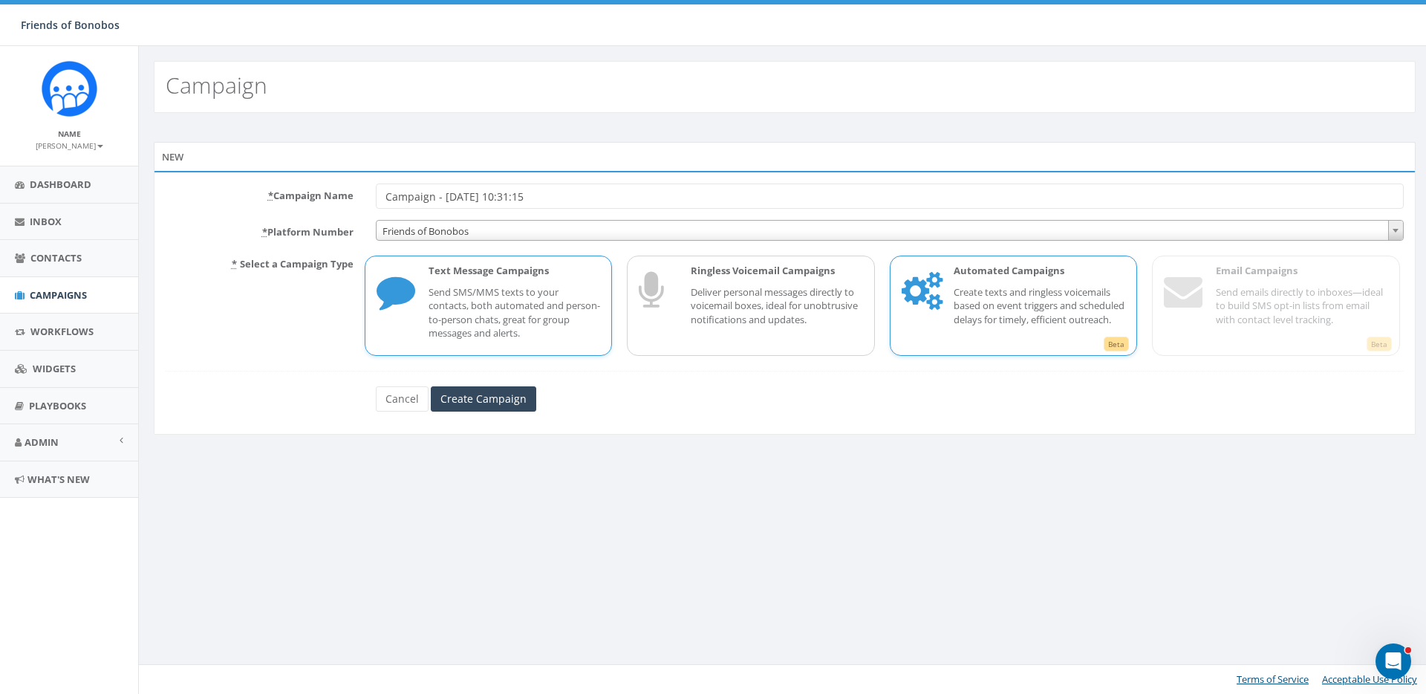
click at [1041, 296] on p "Create texts and ringless voicemails based on event triggers and scheduled dela…" at bounding box center [1040, 306] width 172 height 42
click at [505, 233] on span "Friends of Bonobos" at bounding box center [890, 231] width 1027 height 21
click at [581, 135] on div "New * Campaign Name Campaign - 08/27/2025, 10:31:15 * Platform Number Friends o…" at bounding box center [785, 290] width 1292 height 355
click at [407, 405] on link "Cancel" at bounding box center [402, 398] width 53 height 25
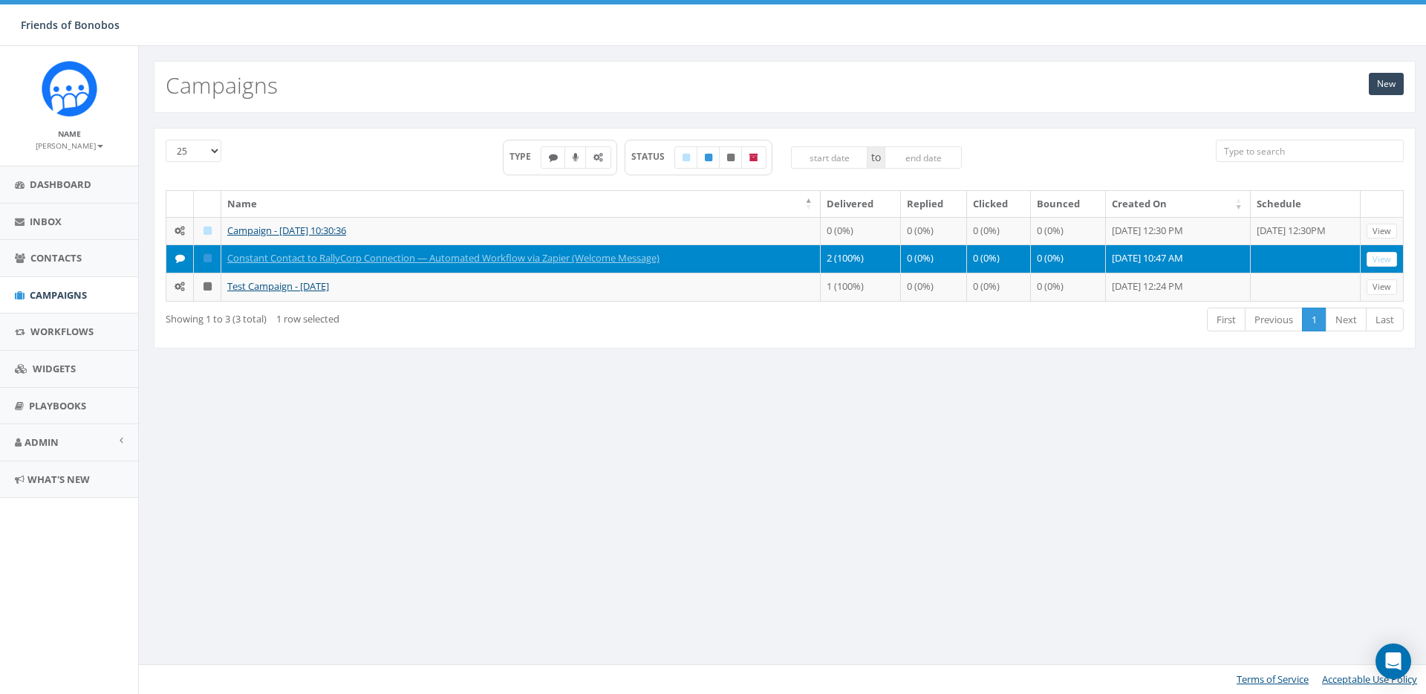
click at [233, 445] on div "New Campaigns 25 50 100 TYPE STATUS to Name Delivered Replied Clicked Bounced C…" at bounding box center [784, 370] width 1293 height 648
click at [431, 322] on div "Showing 1 to 3 (3 total) 1 row selected" at bounding box center [417, 316] width 503 height 20
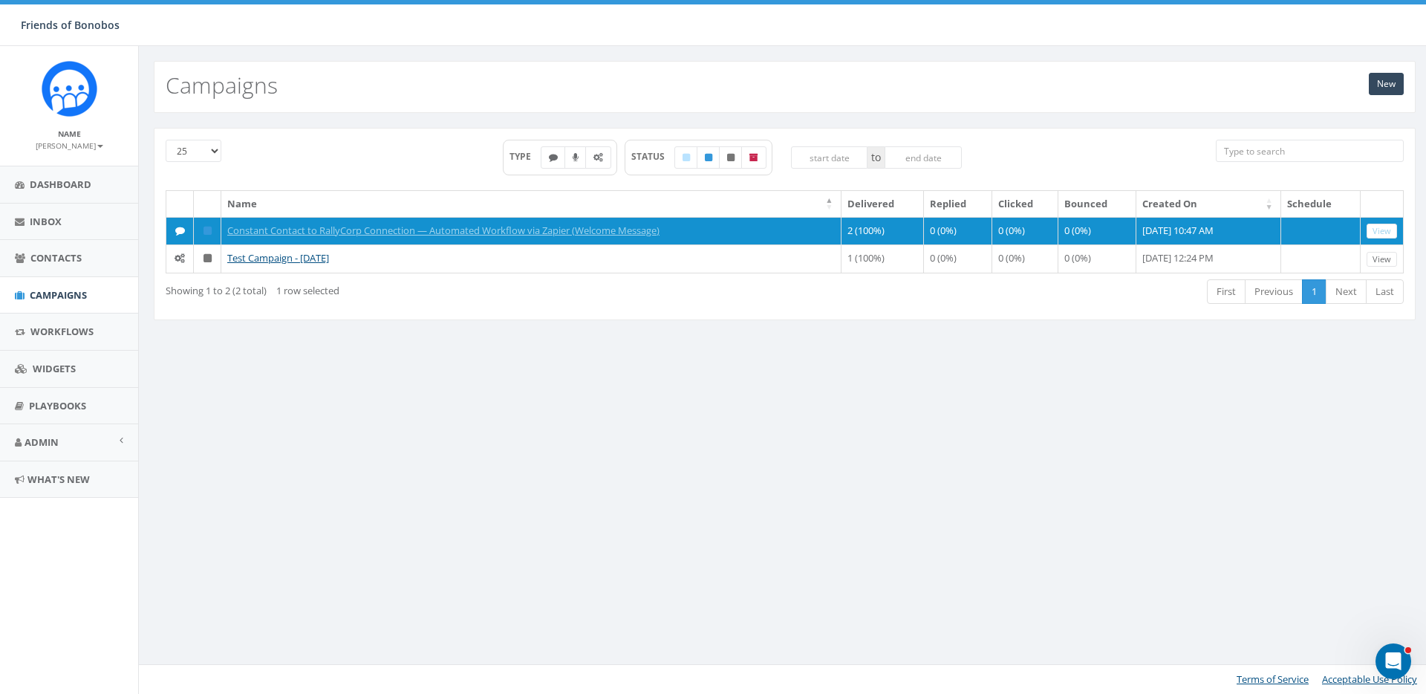
click at [489, 301] on div "Showing 1 to 2 (2 total) 1 row selected First Previous 1 Next Last" at bounding box center [785, 293] width 1261 height 30
click at [443, 155] on div "TYPE STATUS to" at bounding box center [732, 165] width 946 height 51
click at [25, 322] on link "Workflows" at bounding box center [69, 332] width 138 height 36
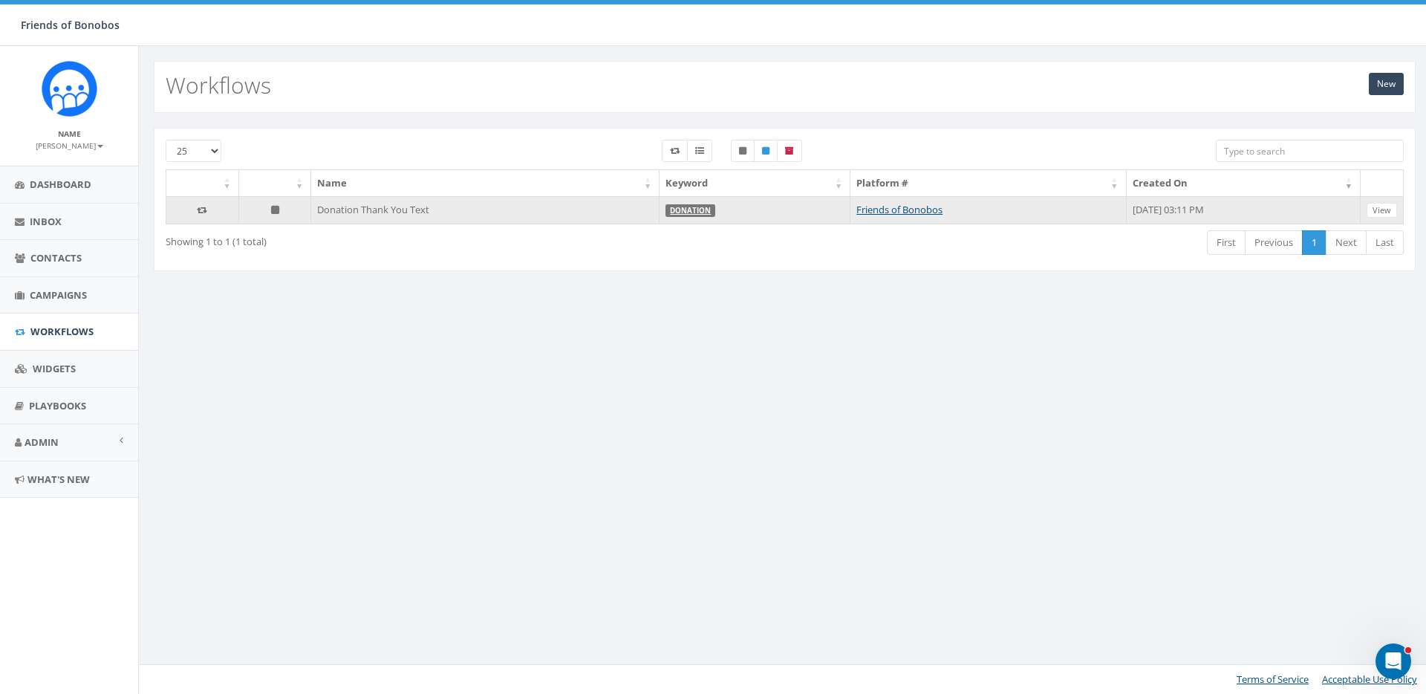
click at [504, 213] on td "Donation Thank You Text" at bounding box center [485, 210] width 348 height 28
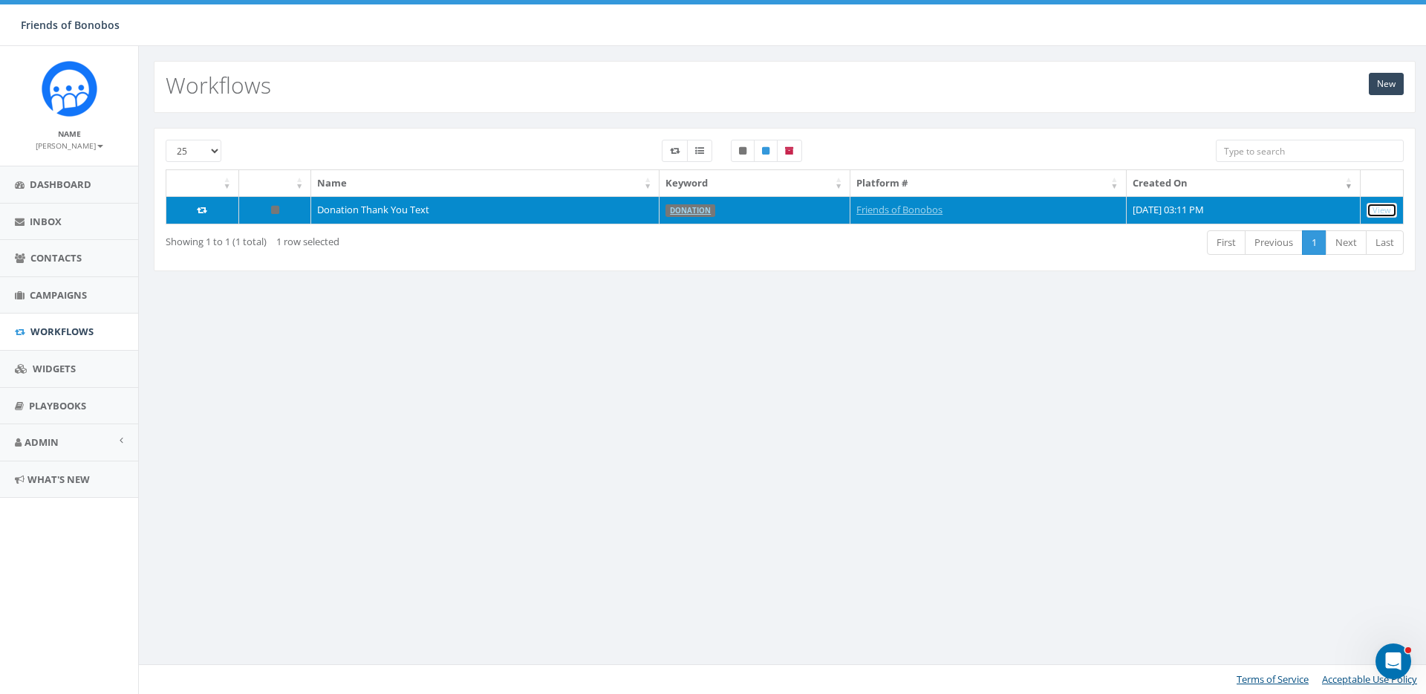
click at [1394, 213] on link "View" at bounding box center [1382, 211] width 30 height 16
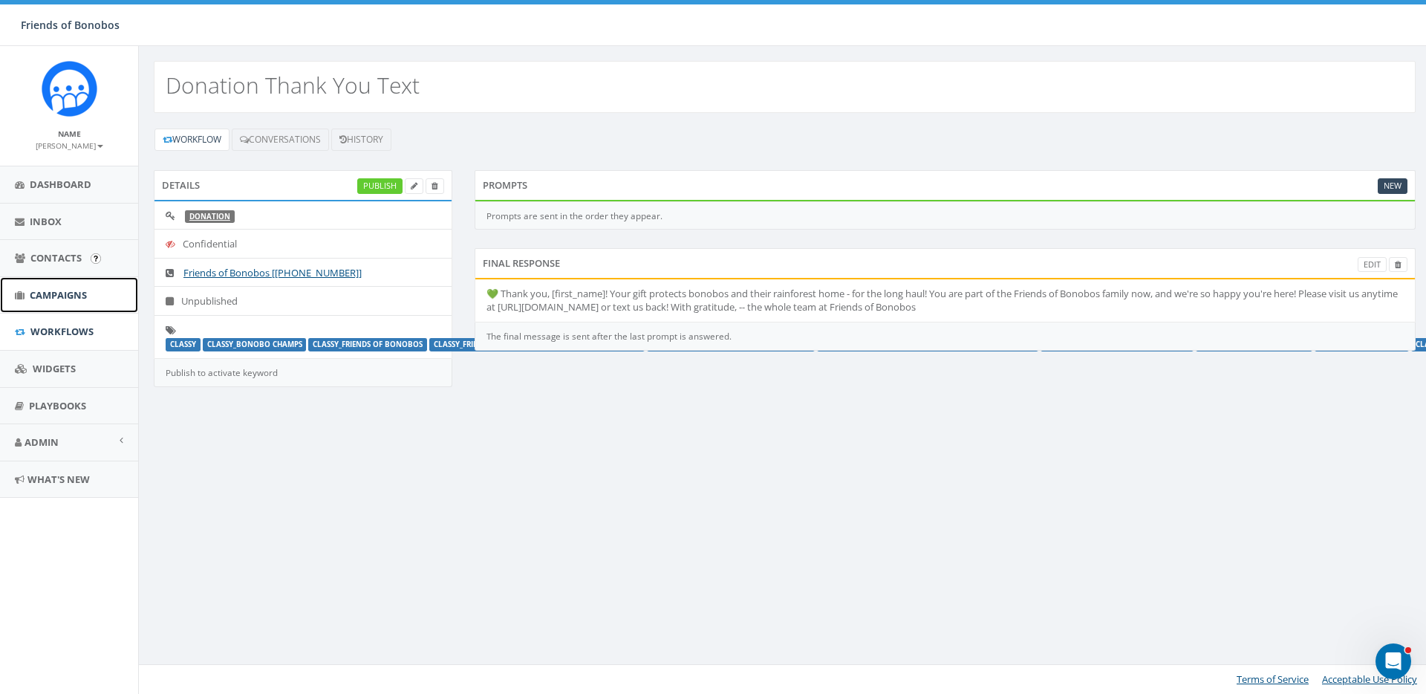
click at [62, 290] on span "Campaigns" at bounding box center [58, 294] width 57 height 13
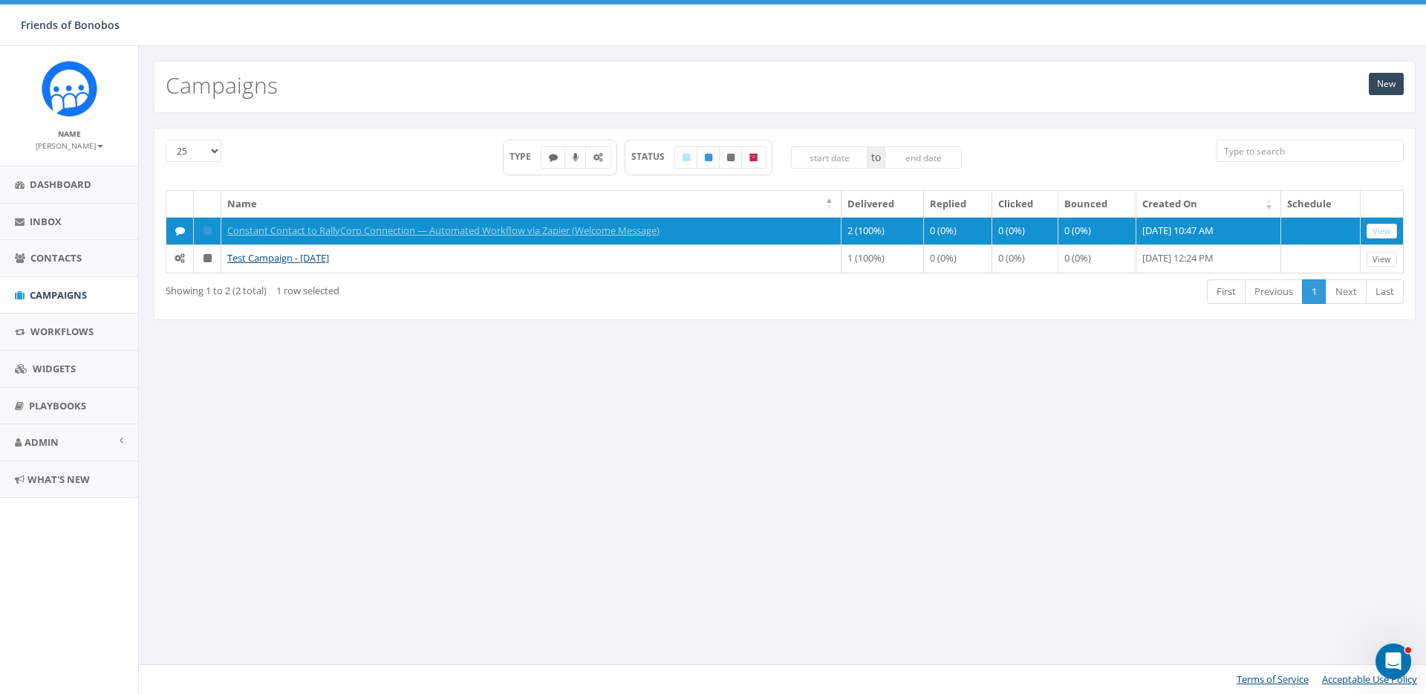
click at [396, 307] on div "Showing 1 to 2 (2 total) 1 row selected First Previous 1 Next Last" at bounding box center [785, 293] width 1261 height 30
click at [462, 201] on th "Name" at bounding box center [531, 204] width 620 height 26
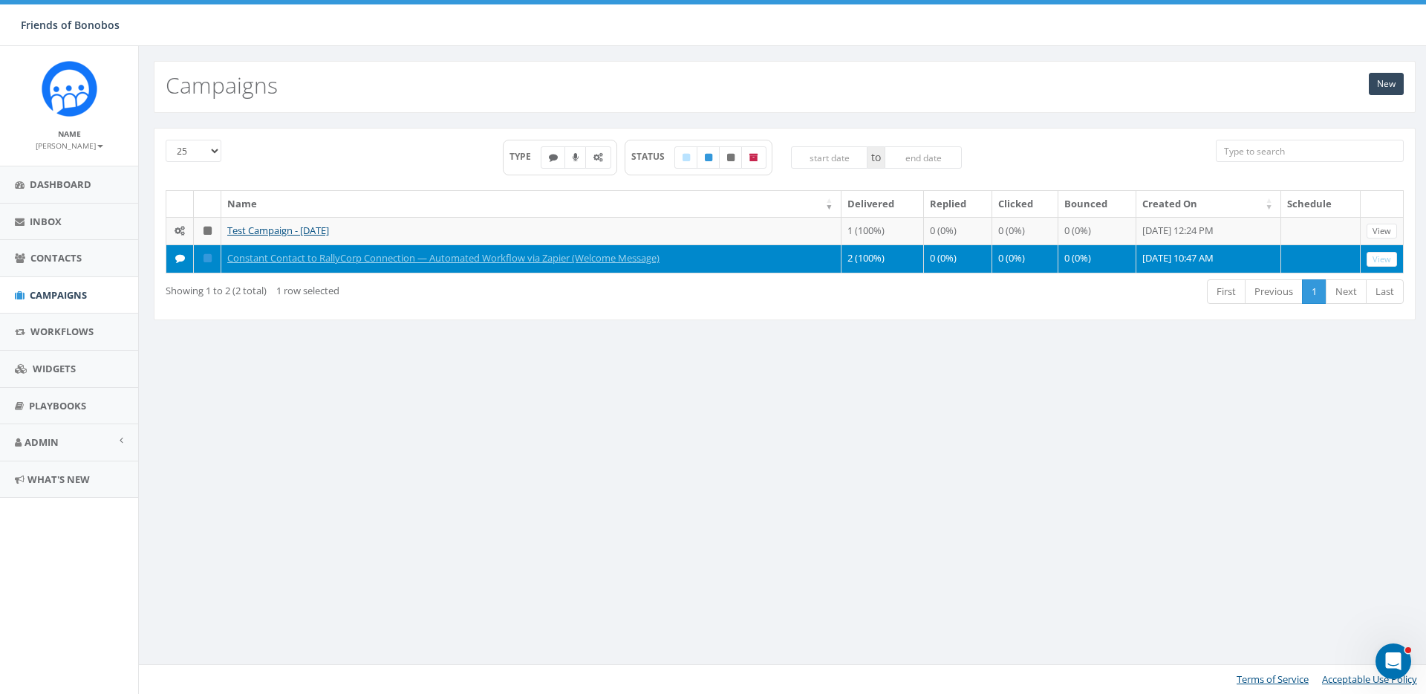
click at [462, 201] on th "Name" at bounding box center [531, 204] width 620 height 26
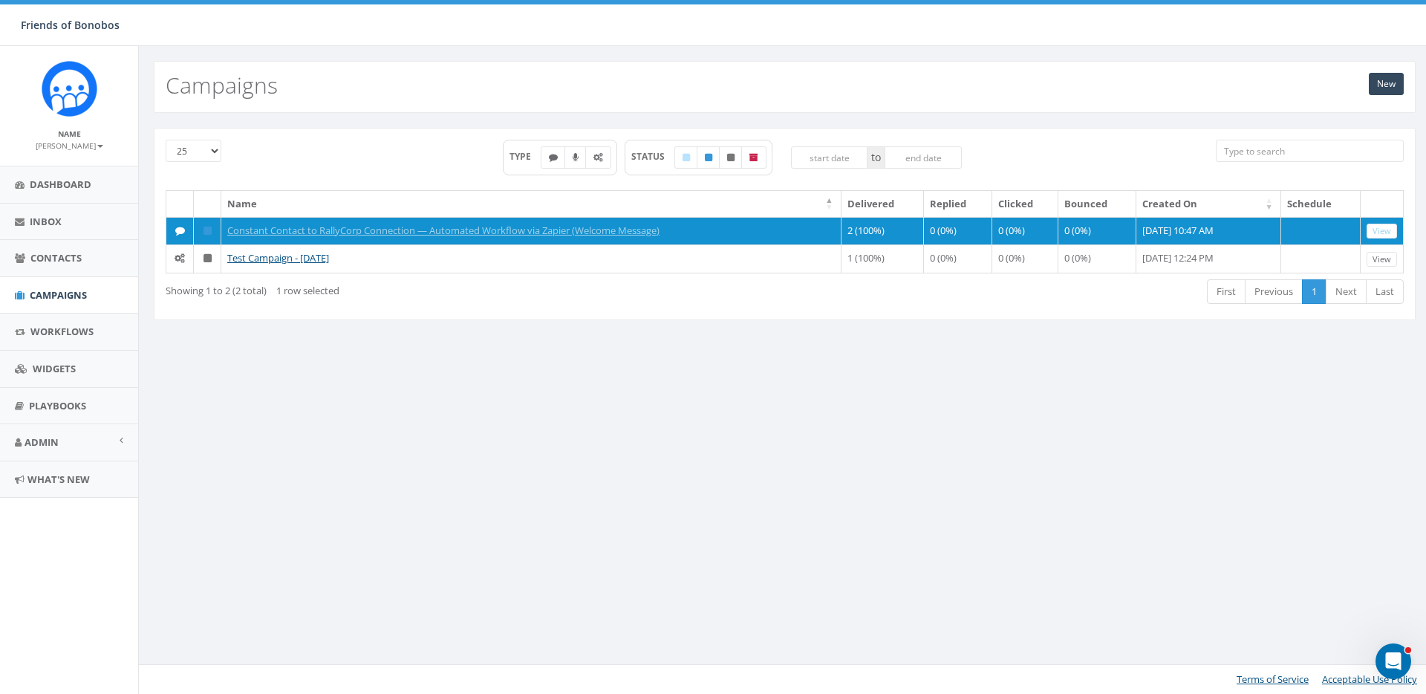
click at [463, 201] on th "Name" at bounding box center [531, 204] width 620 height 26
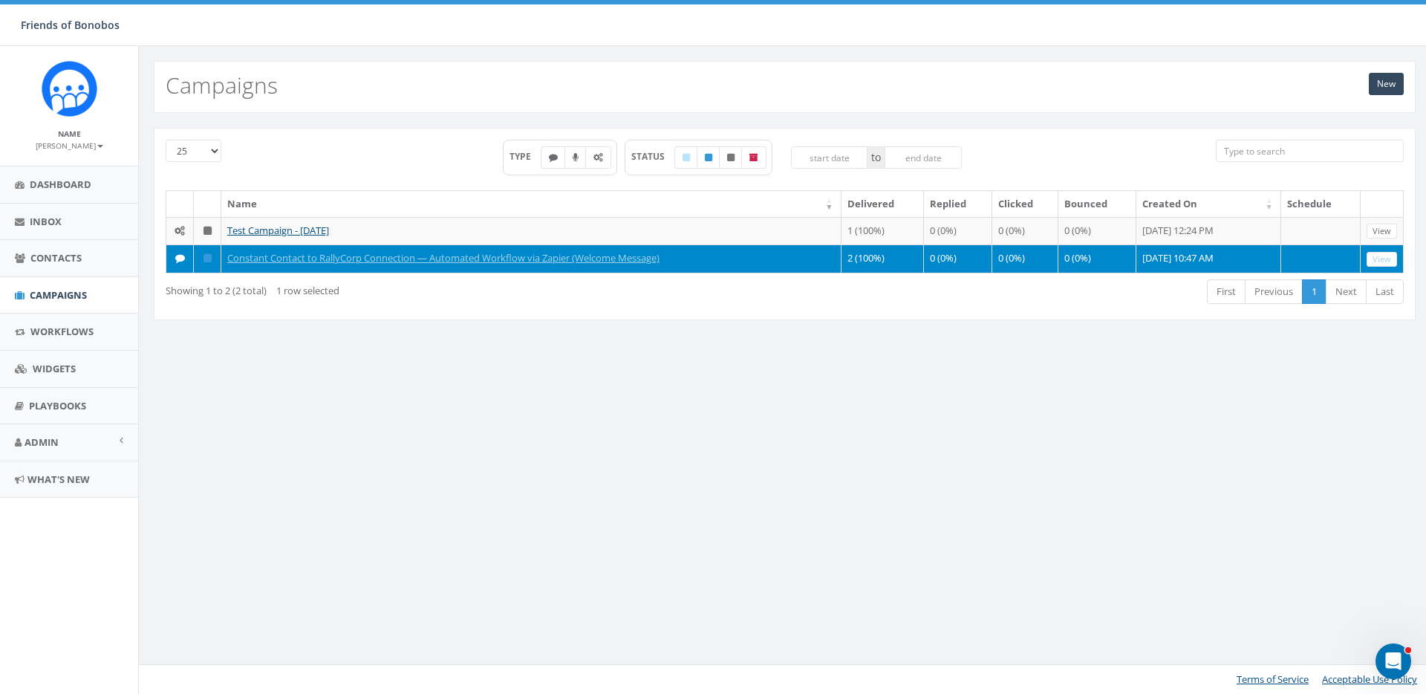
click at [504, 368] on div "New Campaigns 25 50 100 TYPE STATUS to Name Delivered Replied Clicked Bounced C…" at bounding box center [784, 370] width 1293 height 648
click at [1165, 202] on th "Created On" at bounding box center [1209, 204] width 145 height 26
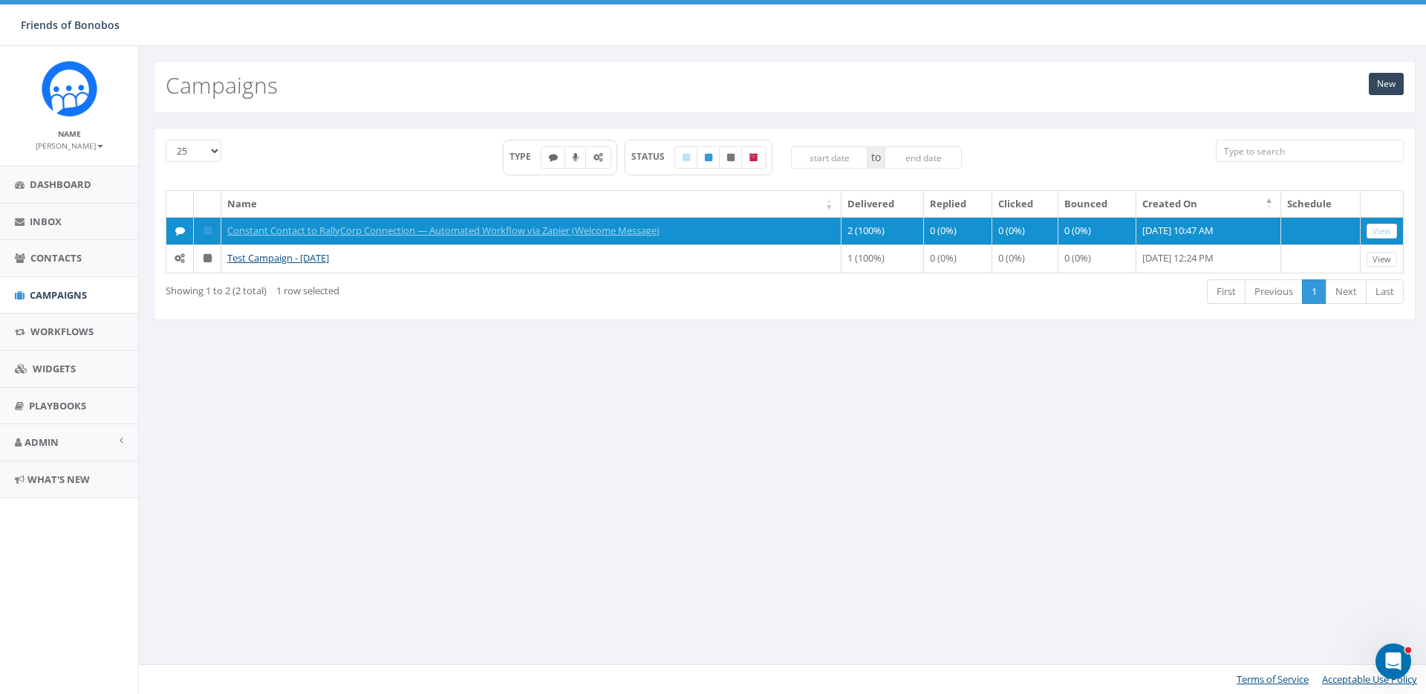
click at [1165, 202] on th "Created On" at bounding box center [1209, 204] width 145 height 26
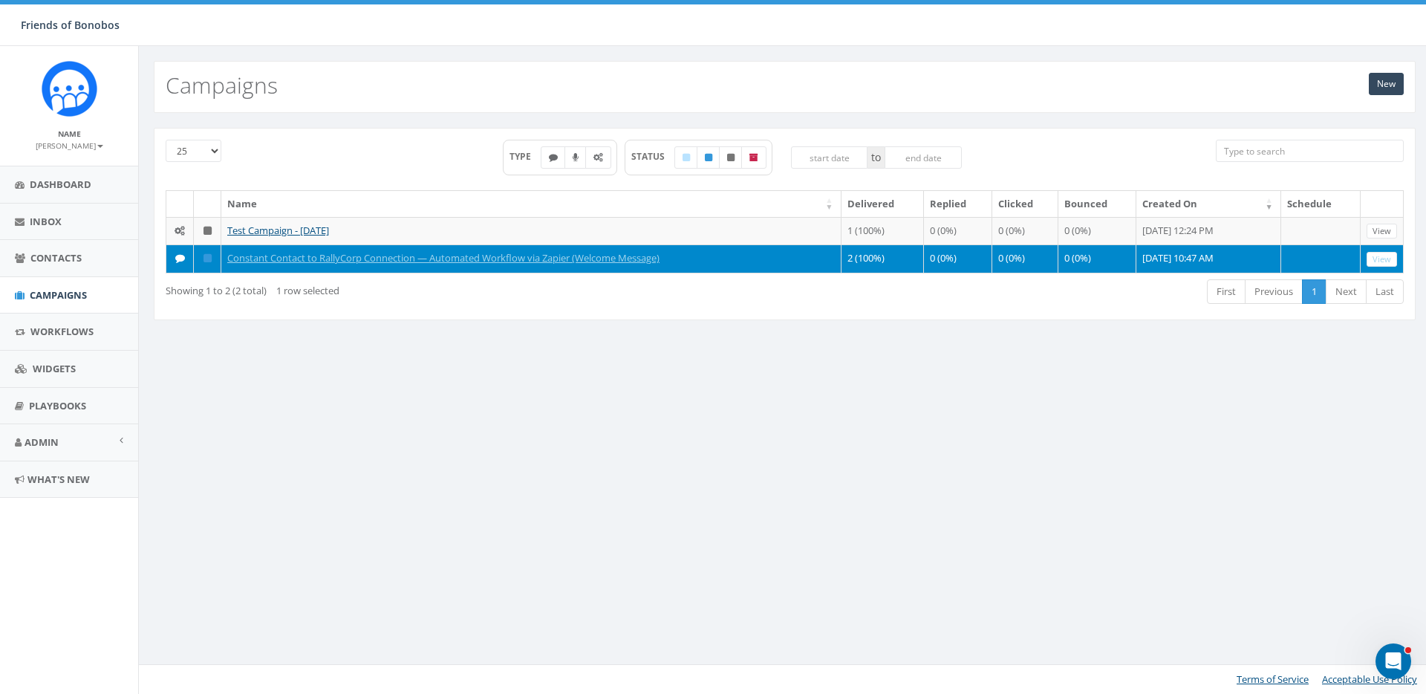
click at [1135, 337] on div "25 50 100 TYPE STATUS to Name Delivered Replied Clicked Bounced Created On Sche…" at bounding box center [785, 233] width 1285 height 211
